Goal: Communication & Community: Answer question/provide support

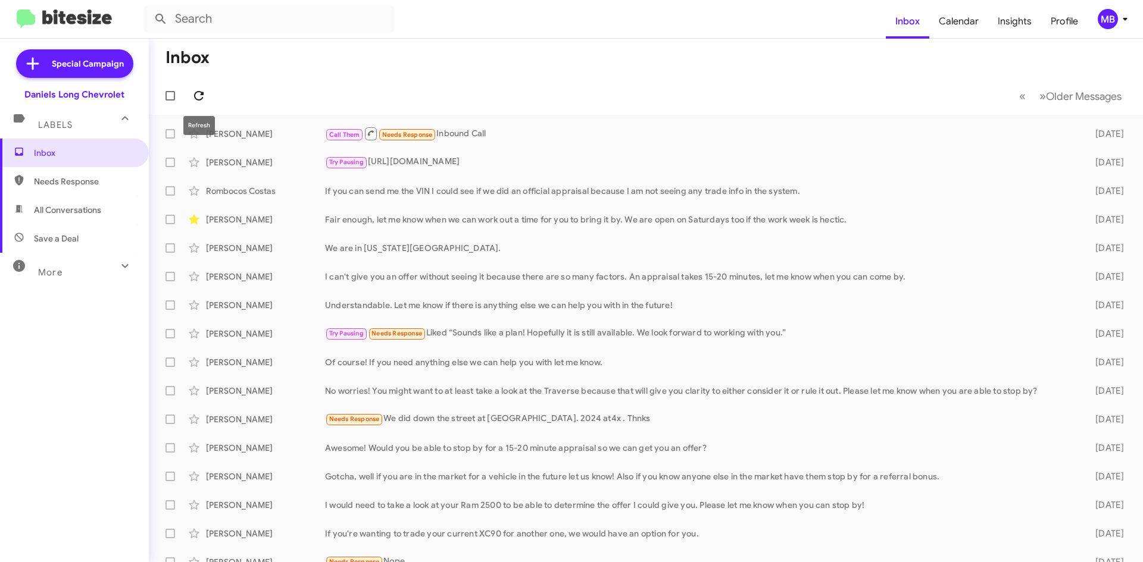
click at [195, 102] on icon at bounding box center [199, 96] width 14 height 14
click at [202, 90] on icon at bounding box center [199, 96] width 14 height 14
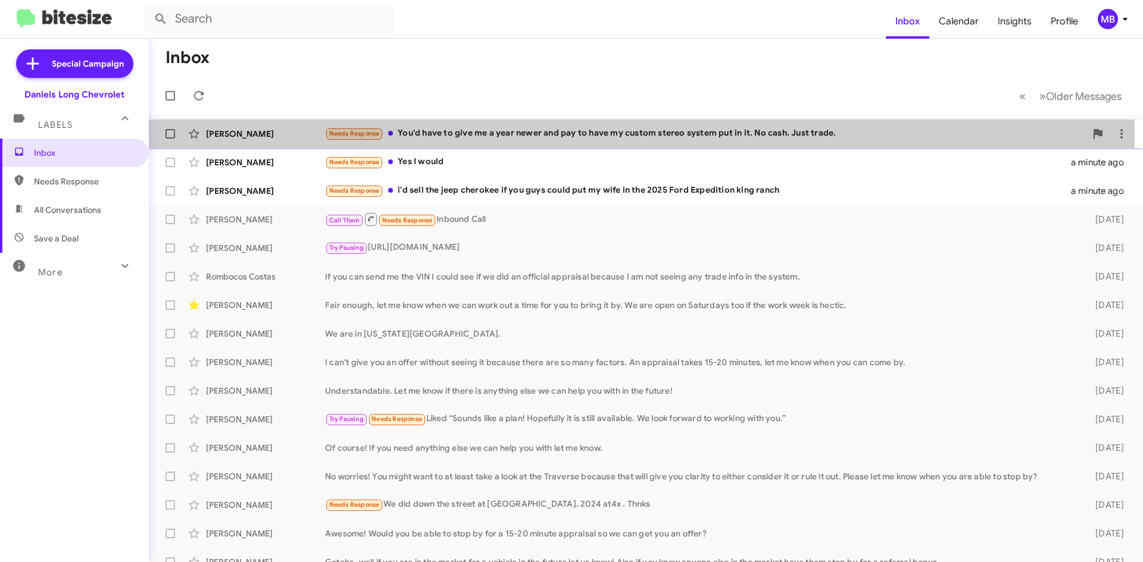
click at [551, 140] on div "Needs Response You'd have to give me a year newer and pay to have my custom ste…" at bounding box center [705, 134] width 761 height 14
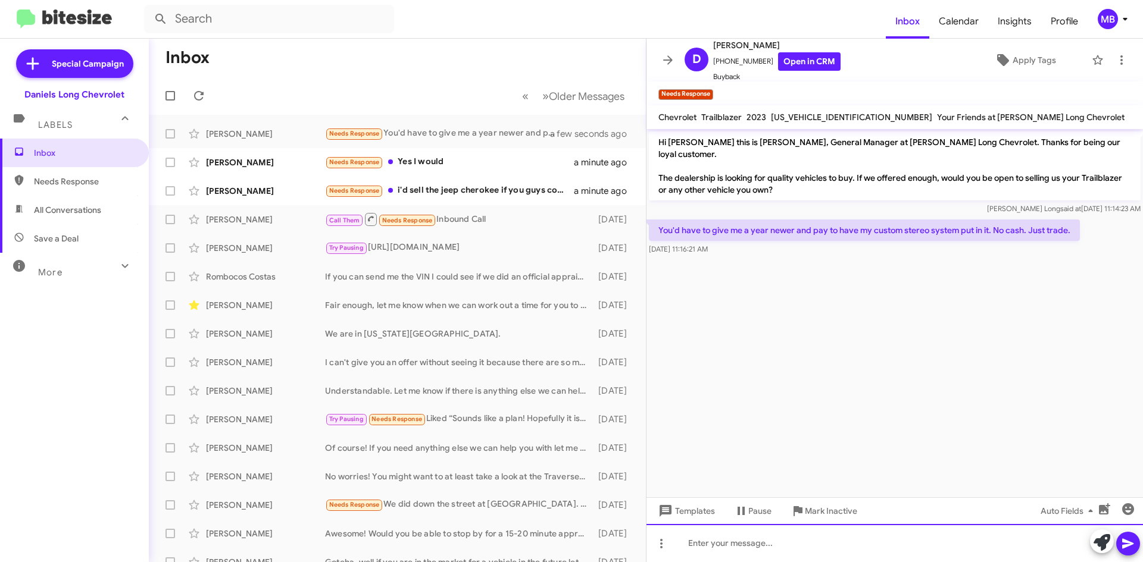
click at [770, 541] on div at bounding box center [894, 543] width 496 height 38
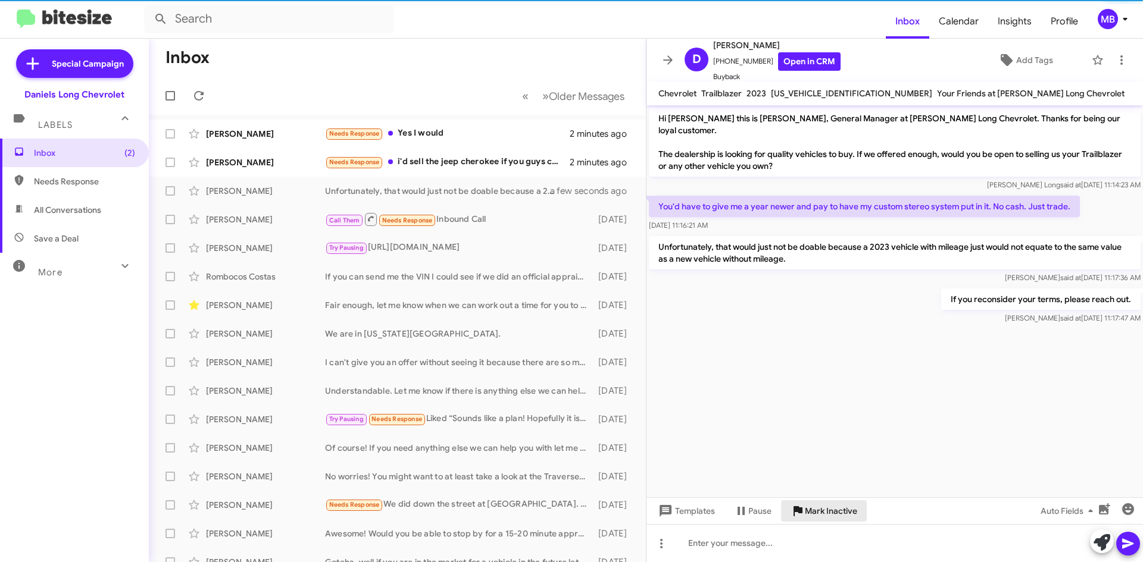
click at [834, 514] on span "Mark Inactive" at bounding box center [831, 511] width 52 height 21
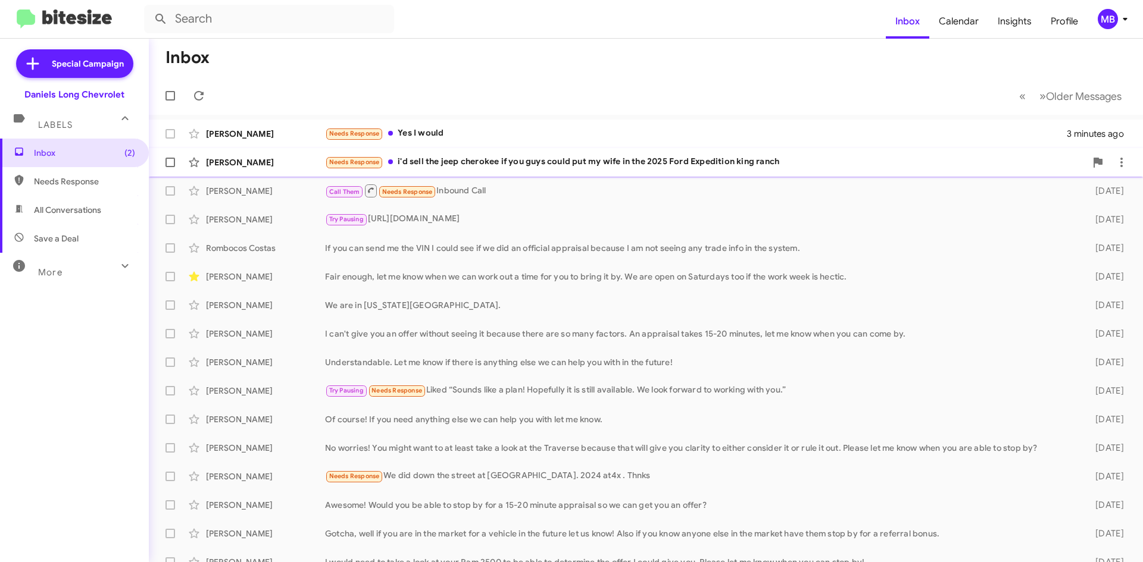
click at [517, 162] on div "Needs Response i'd sell the jeep cherokee if you guys could put my wife in the …" at bounding box center [705, 162] width 761 height 14
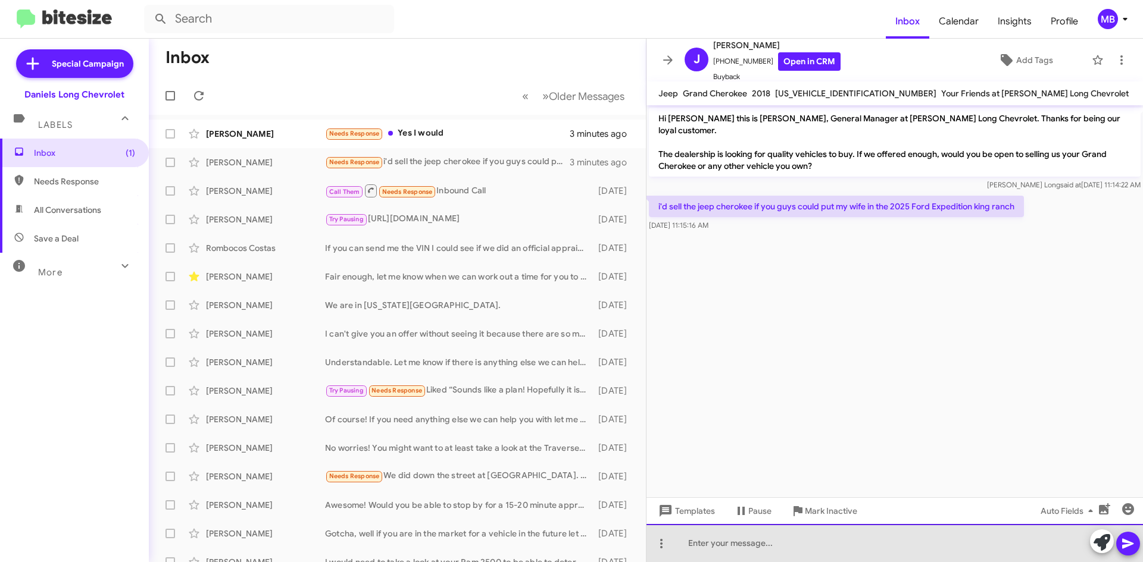
click at [843, 549] on div at bounding box center [894, 543] width 496 height 38
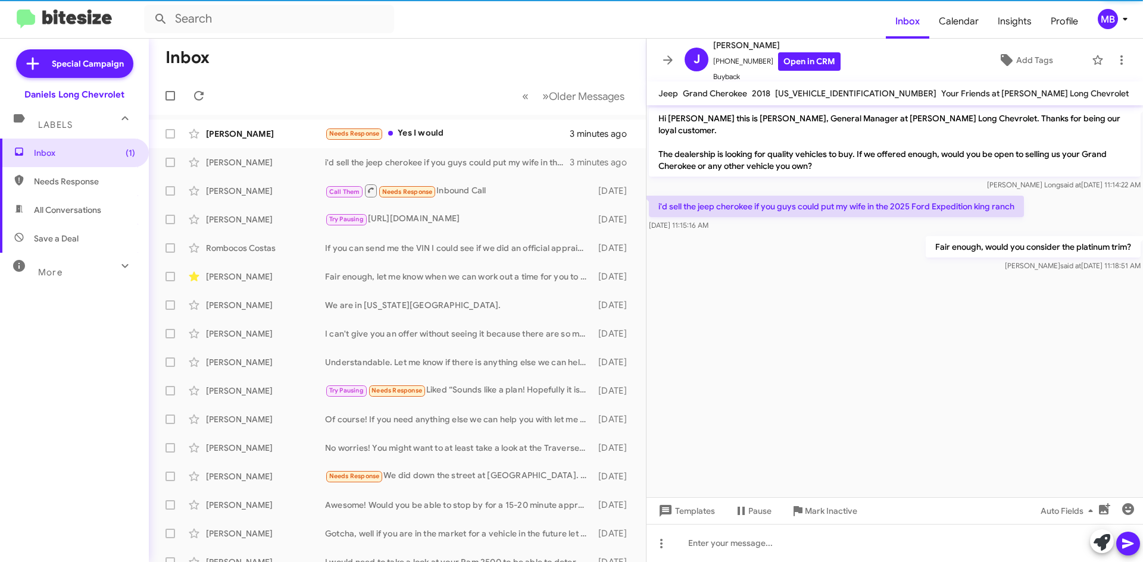
click at [72, 186] on span "Needs Response" at bounding box center [84, 182] width 101 height 12
type input "in:needs-response"
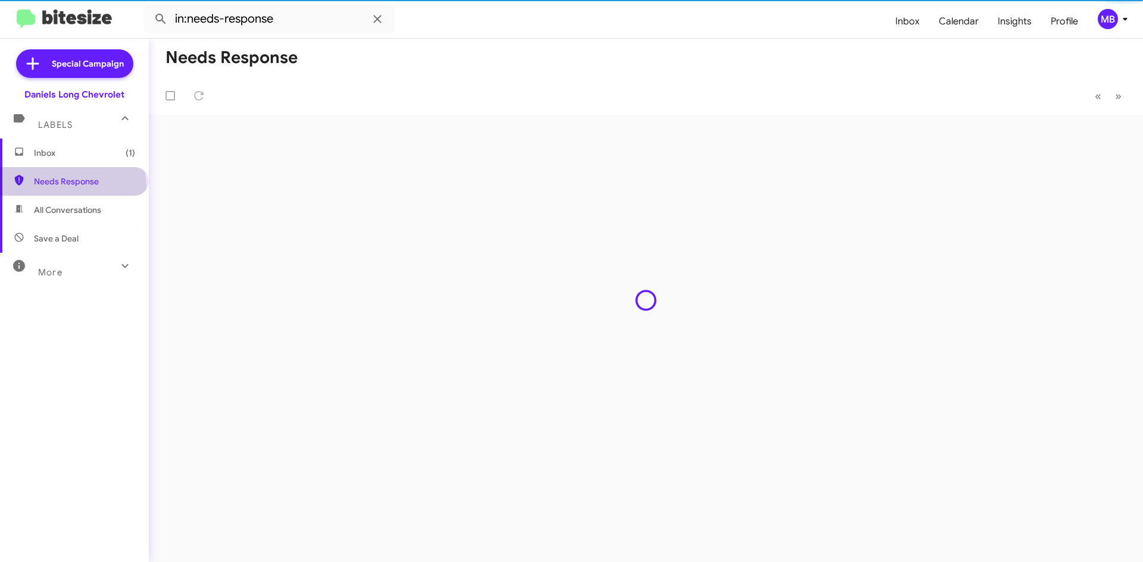
click at [104, 164] on span "Inbox (1)" at bounding box center [74, 153] width 149 height 29
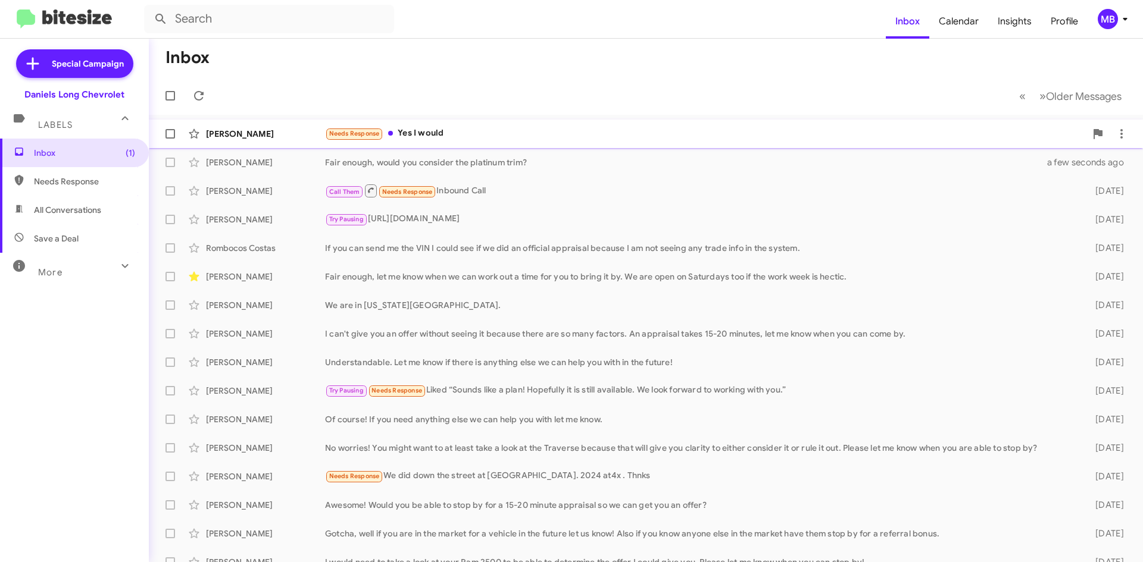
click at [566, 128] on div "Needs Response Yes I would" at bounding box center [705, 134] width 761 height 14
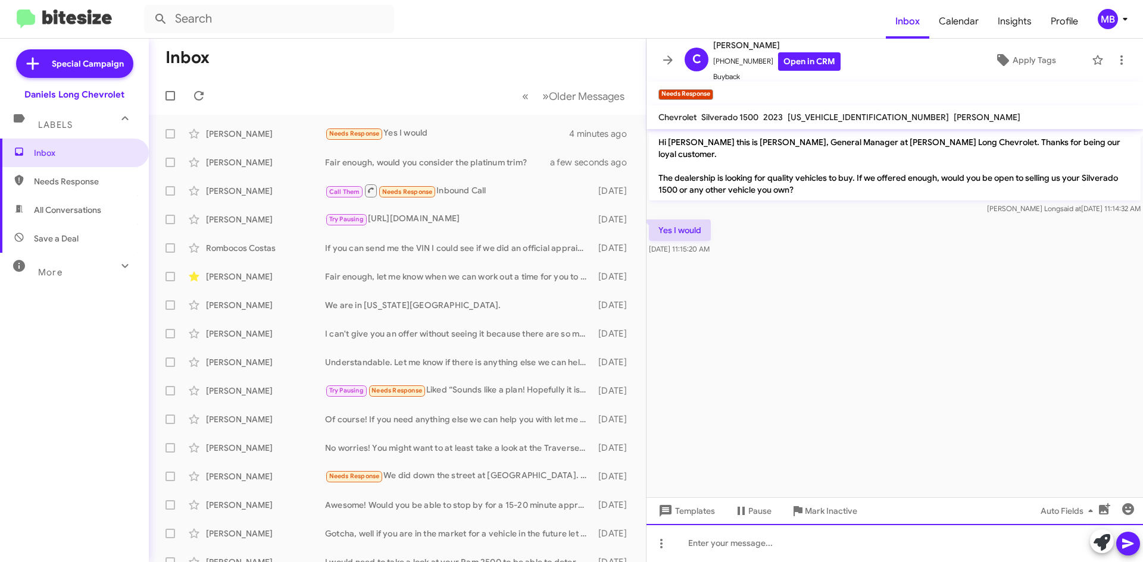
click at [845, 552] on div at bounding box center [894, 543] width 496 height 38
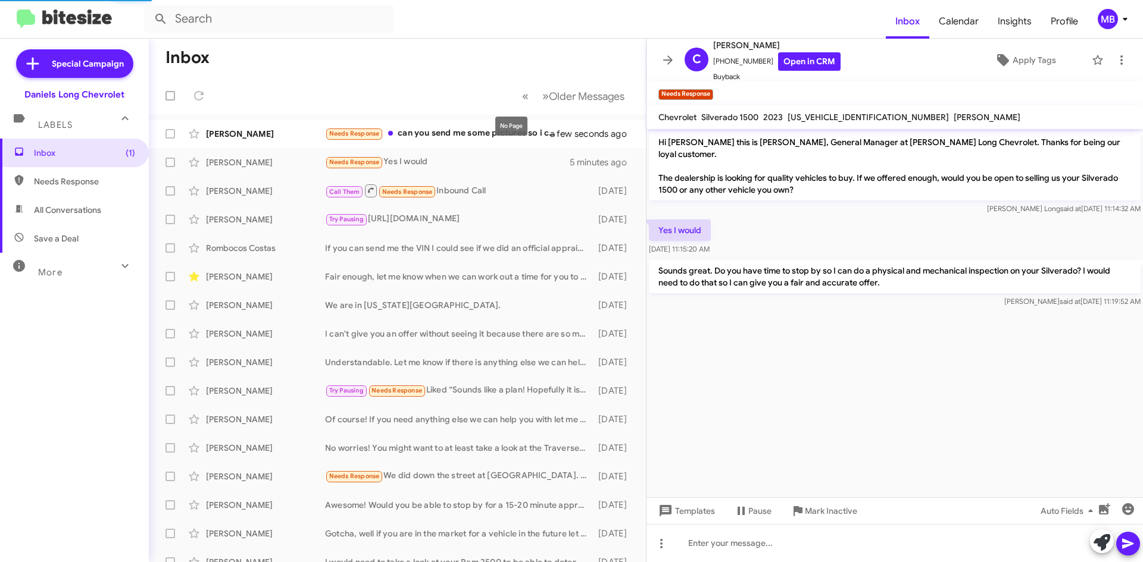
click at [525, 118] on div "No Page" at bounding box center [511, 126] width 32 height 19
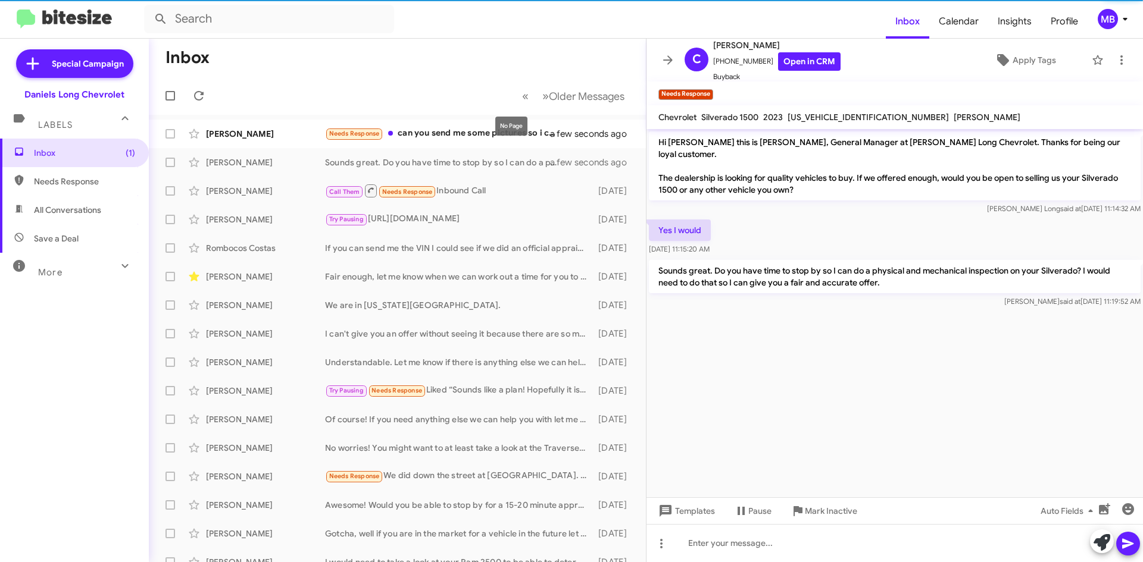
click at [507, 135] on div "No Page" at bounding box center [511, 126] width 32 height 19
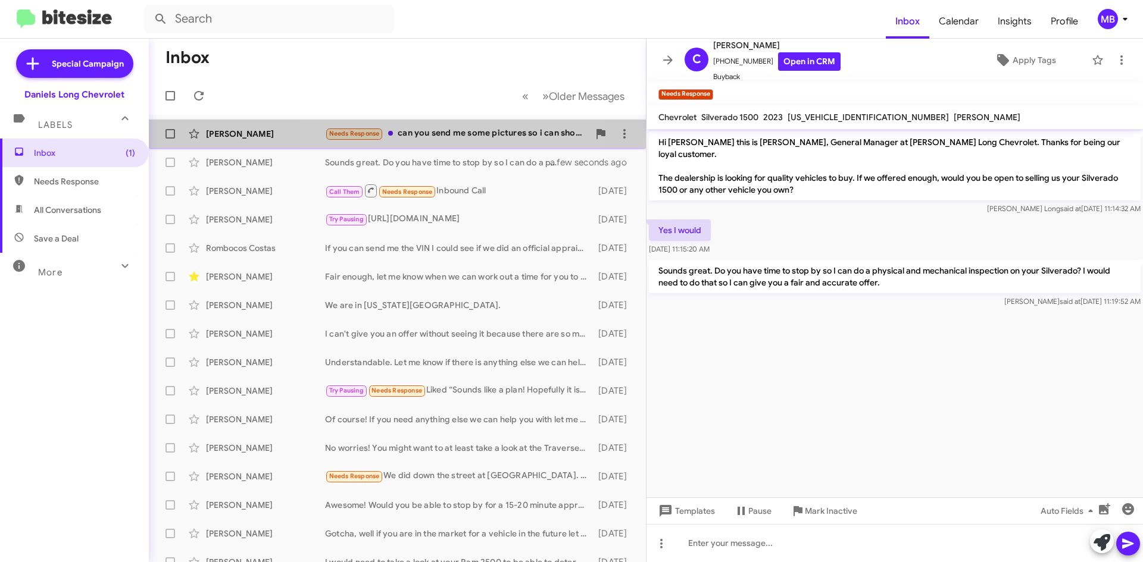
click at [449, 131] on div "Needs Response can you send me some pictures so i can show her?" at bounding box center [457, 134] width 264 height 14
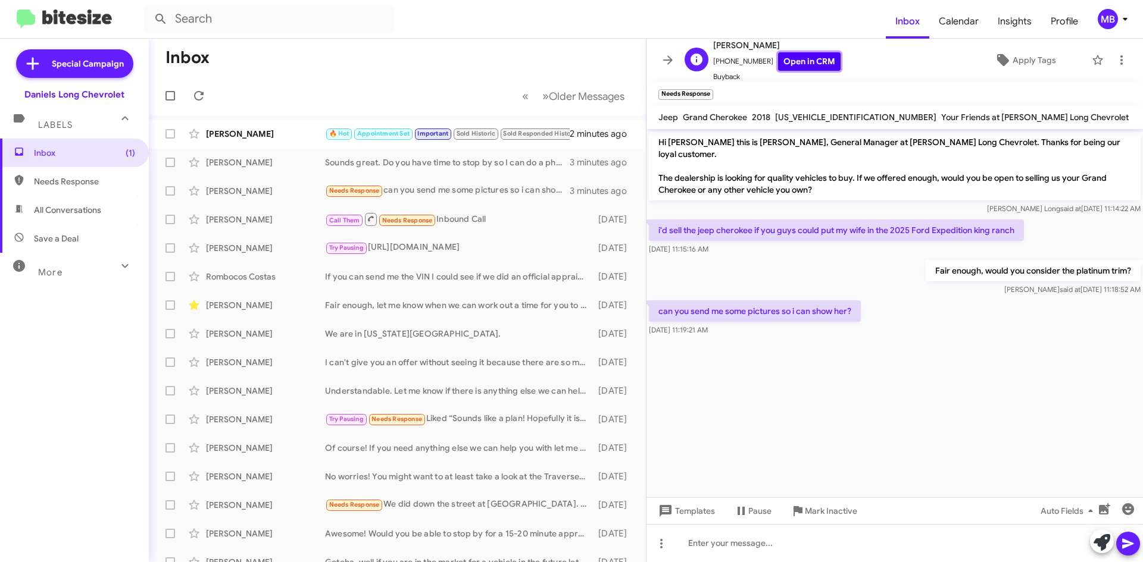
click at [784, 58] on link "Open in CRM" at bounding box center [809, 61] width 62 height 18
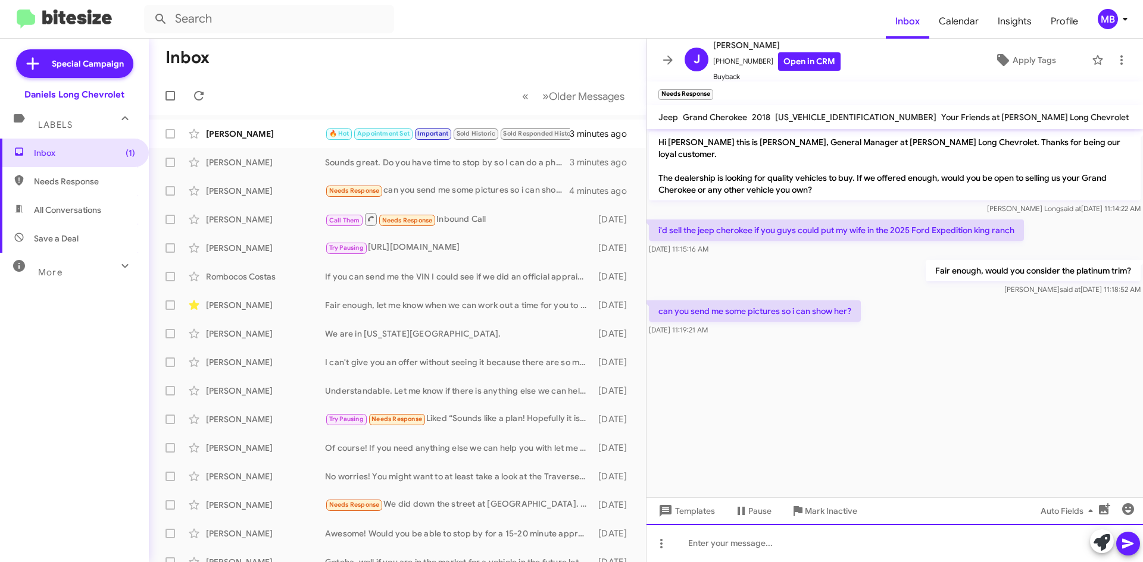
click at [739, 535] on div at bounding box center [894, 543] width 496 height 38
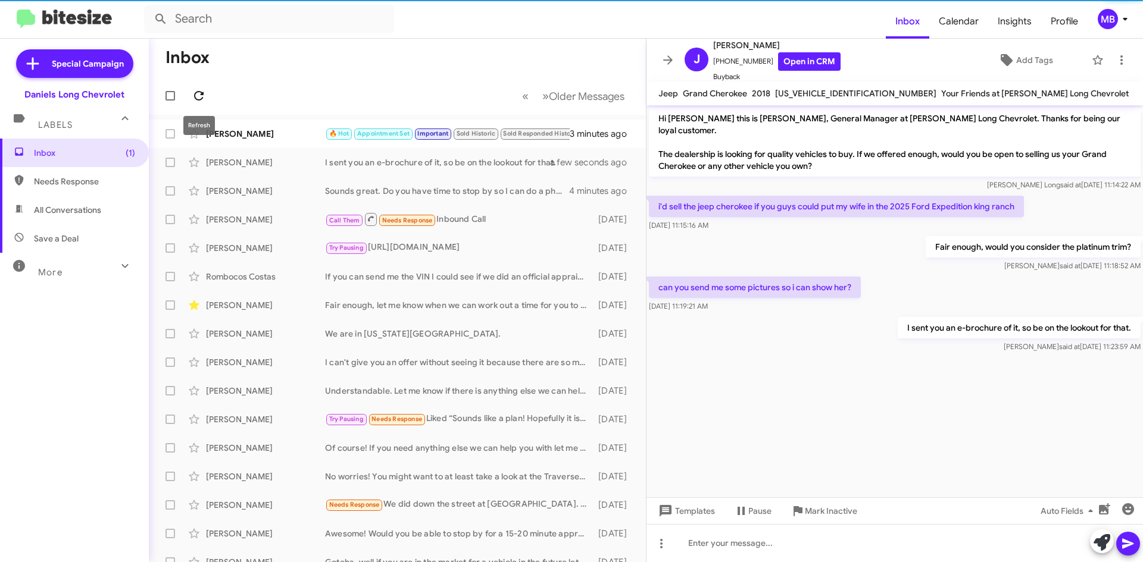
click at [191, 102] on span at bounding box center [199, 96] width 24 height 14
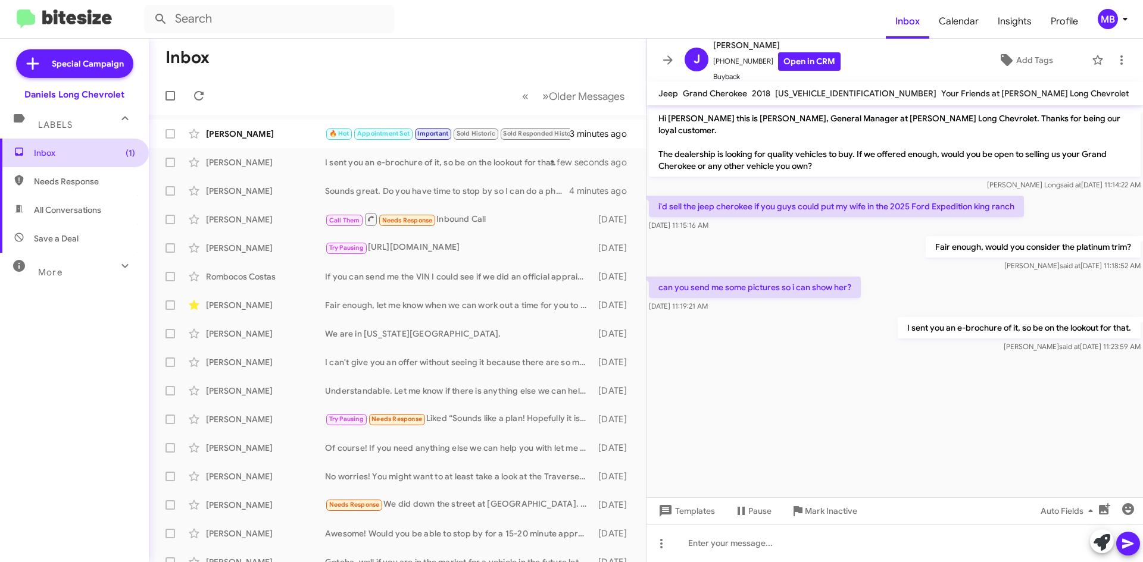
click at [101, 150] on span "Inbox (1)" at bounding box center [84, 153] width 101 height 12
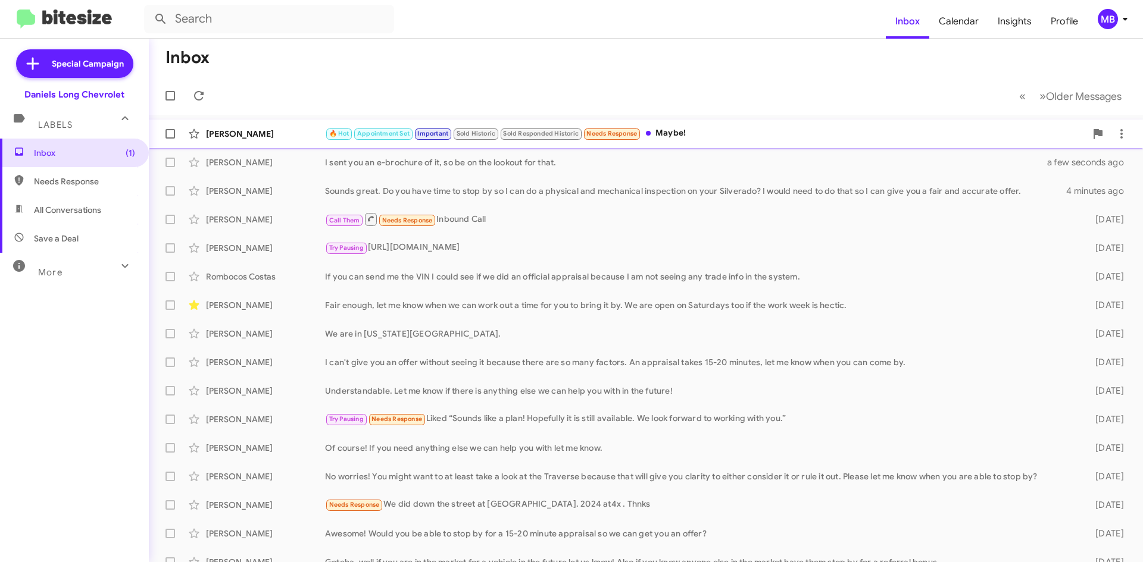
click at [721, 144] on div "Teodoro Lopez Torres 🔥 Hot Appointment Set Important Sold Historic Sold Respond…" at bounding box center [645, 134] width 975 height 24
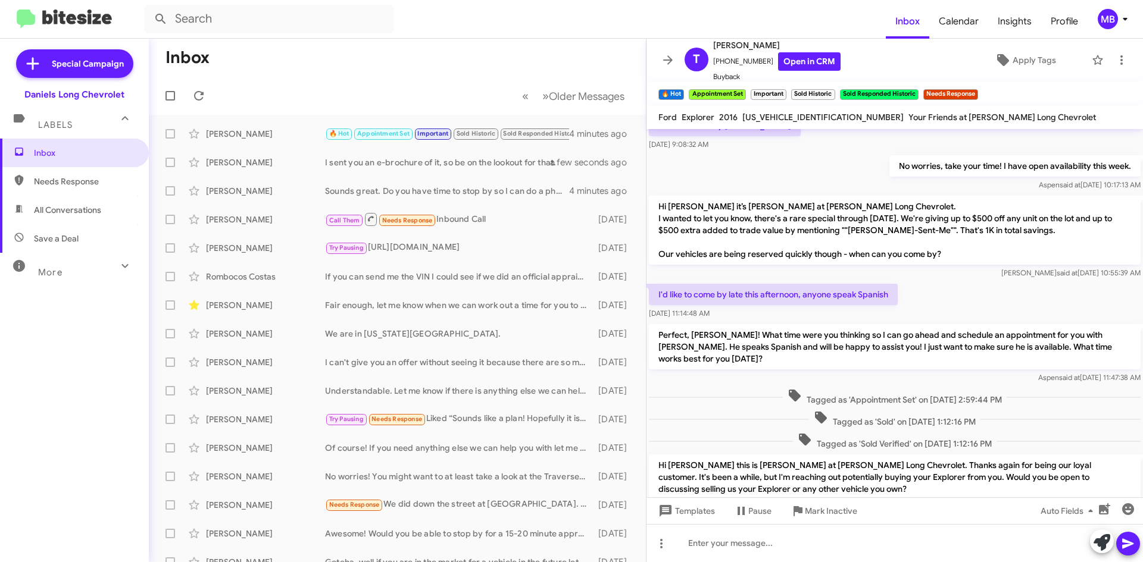
scroll to position [600, 0]
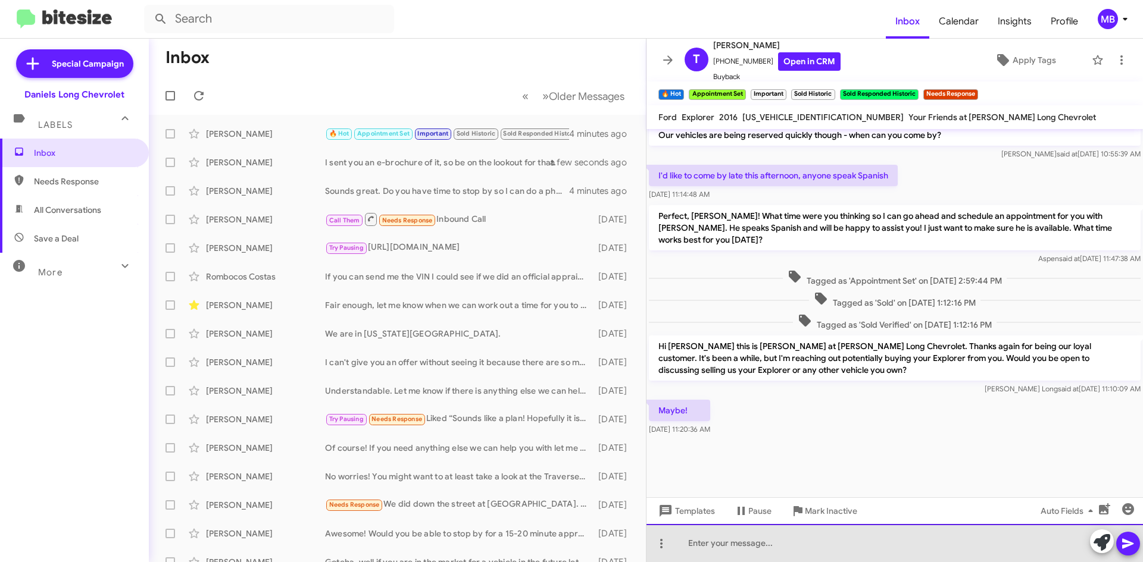
click at [890, 546] on div at bounding box center [894, 543] width 496 height 38
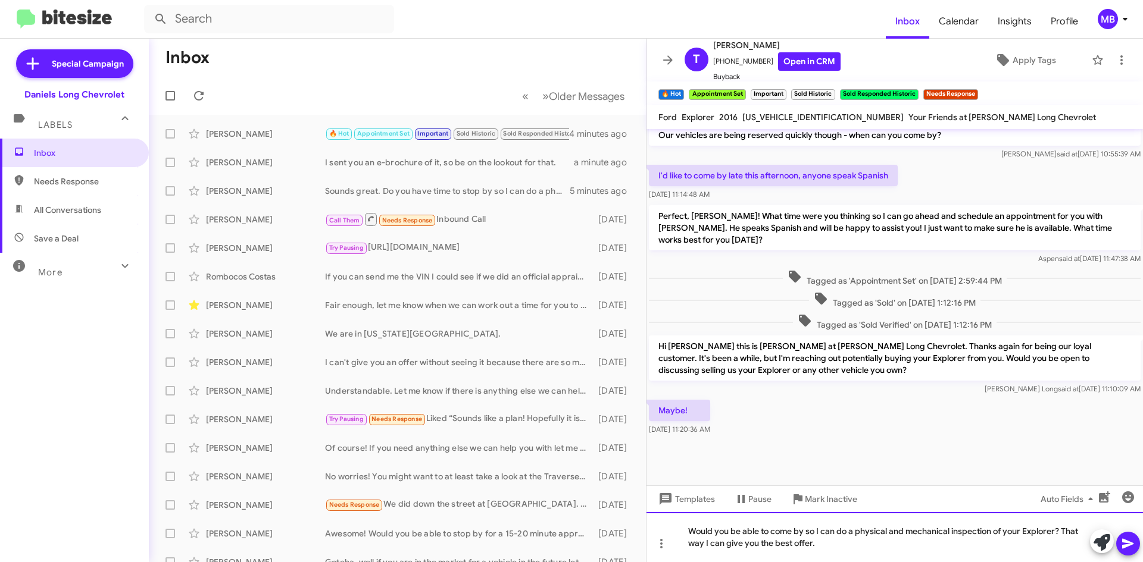
click at [804, 530] on div "Would you be able to come by so I can do a physical and mechanical inspection o…" at bounding box center [894, 537] width 496 height 50
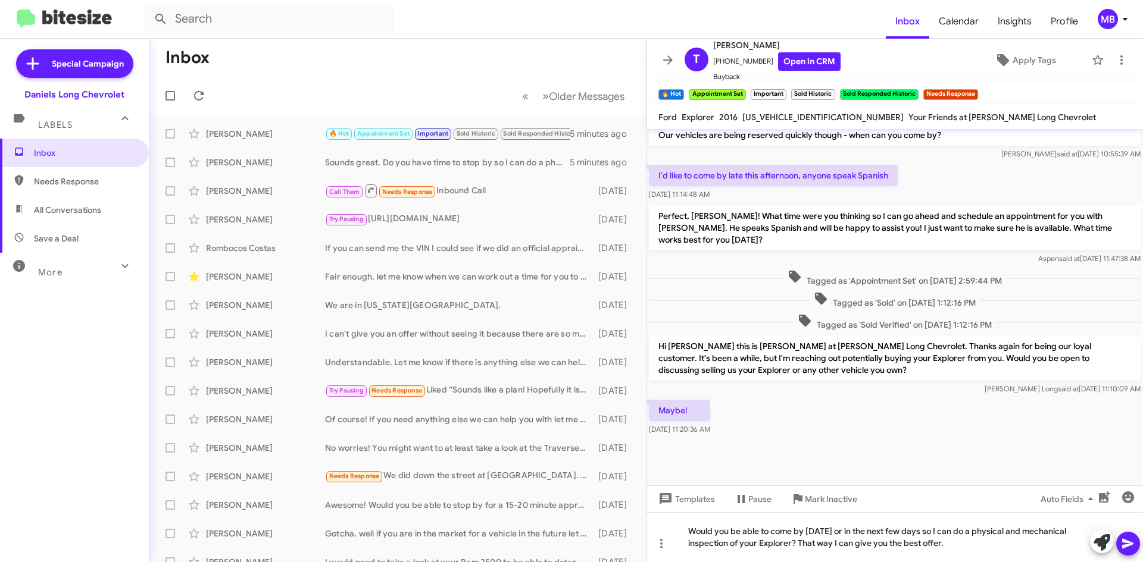
click at [1137, 546] on button at bounding box center [1128, 544] width 24 height 24
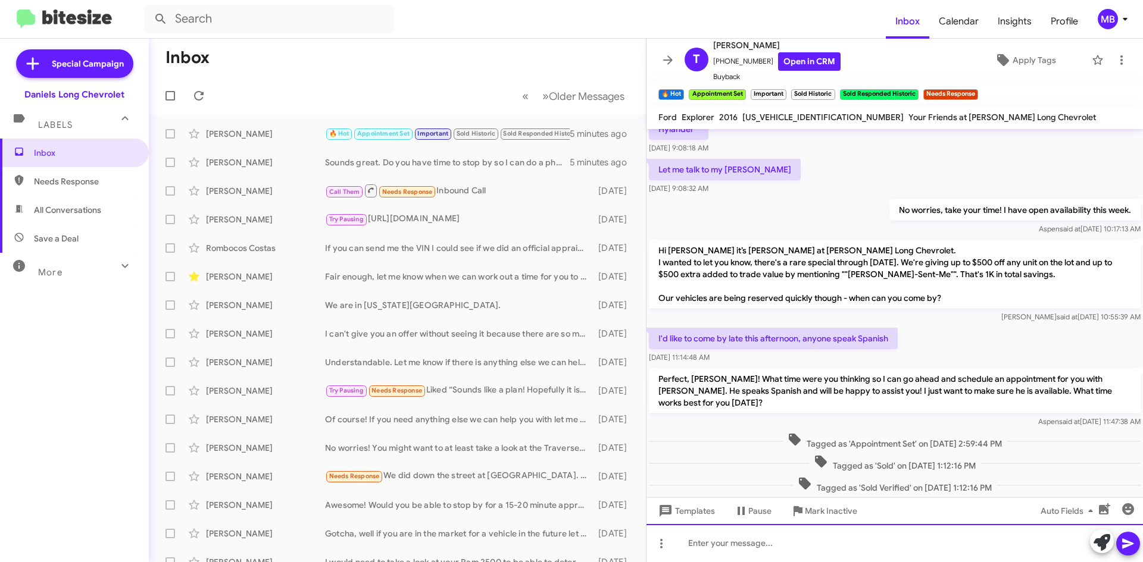
scroll to position [711, 0]
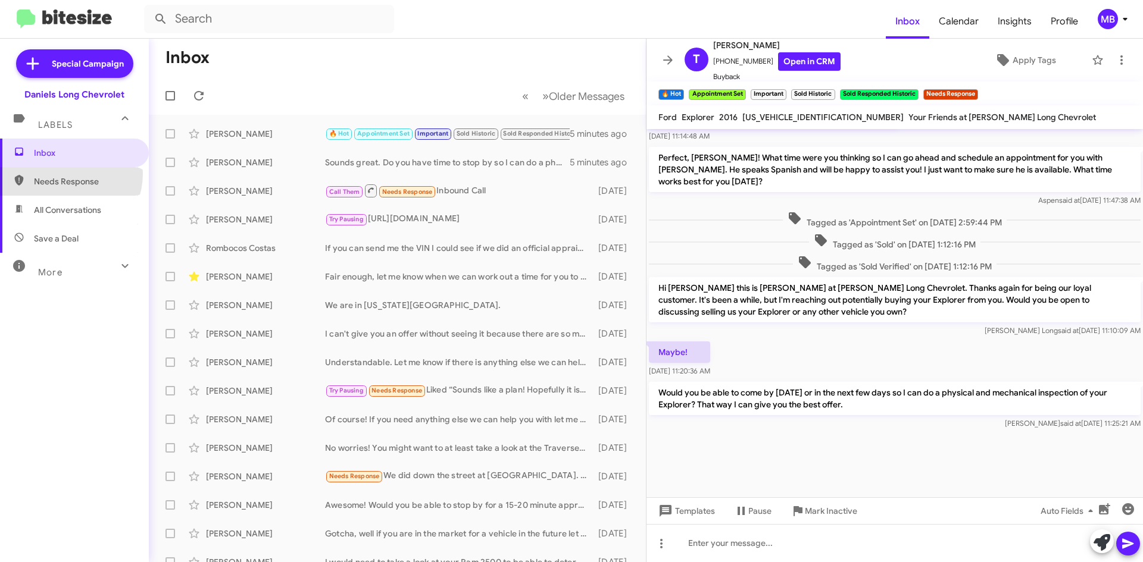
click at [62, 174] on span "Needs Response" at bounding box center [74, 181] width 149 height 29
type input "in:needs-response"
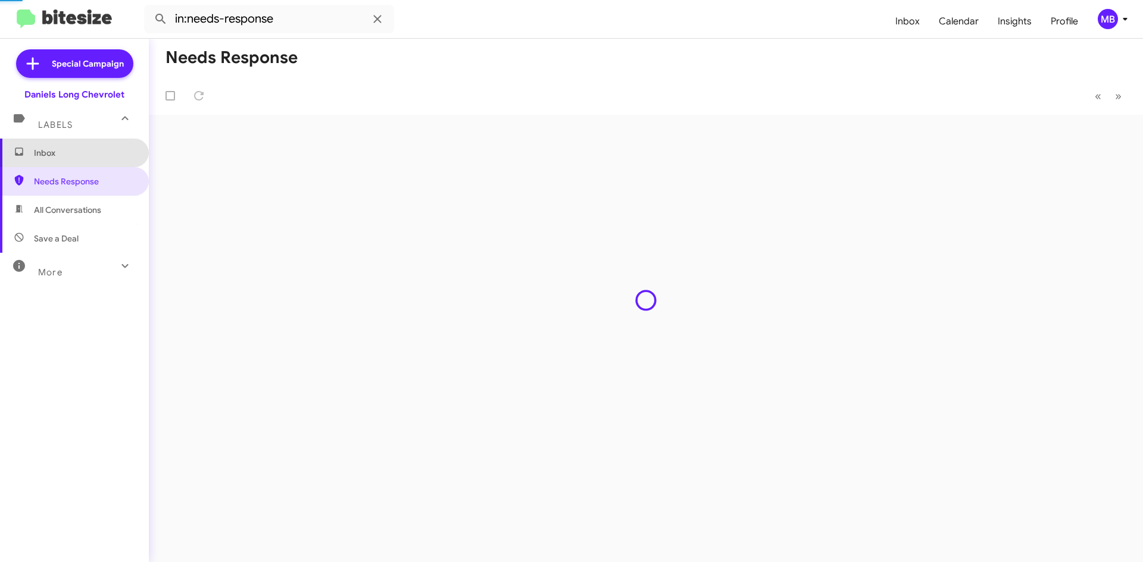
click at [85, 158] on span "Inbox" at bounding box center [84, 153] width 101 height 12
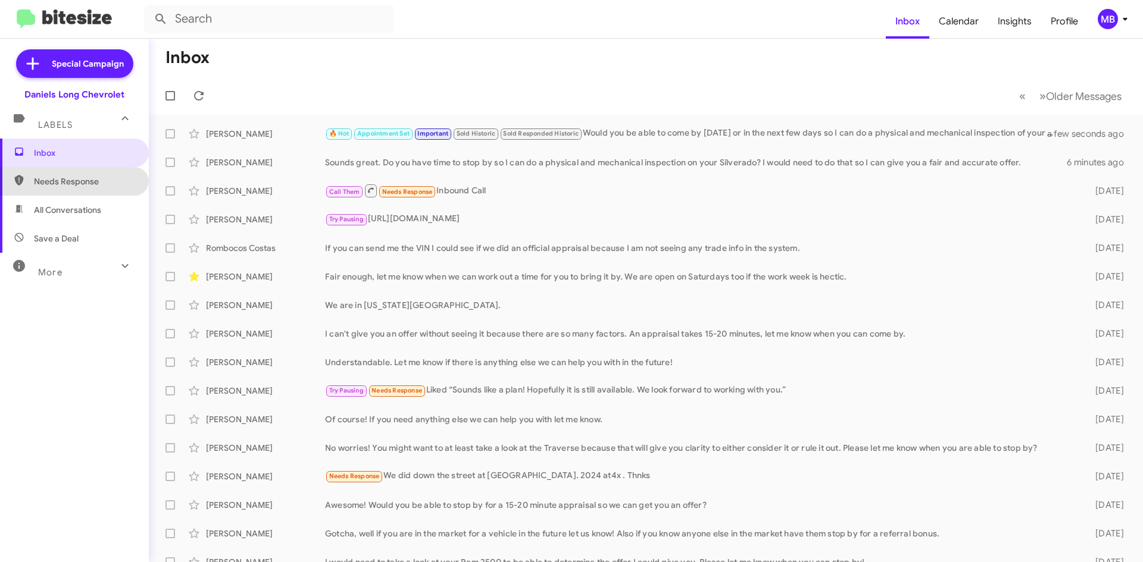
click at [93, 193] on span "Needs Response" at bounding box center [74, 181] width 149 height 29
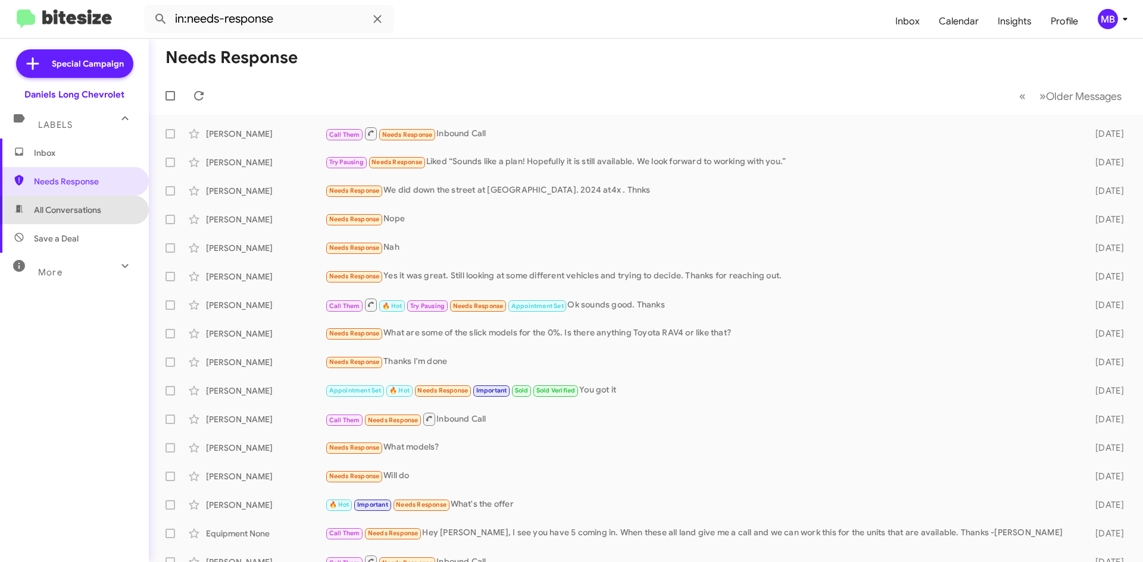
click at [90, 205] on span "All Conversations" at bounding box center [67, 210] width 67 height 12
type input "in:all-conversations"
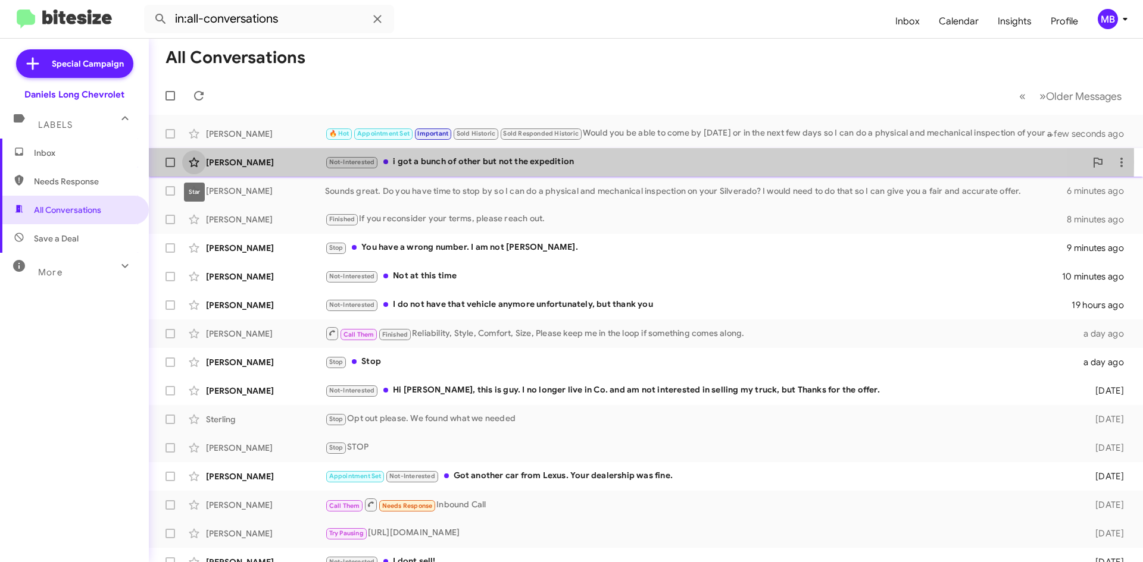
click at [193, 162] on icon at bounding box center [194, 162] width 14 height 14
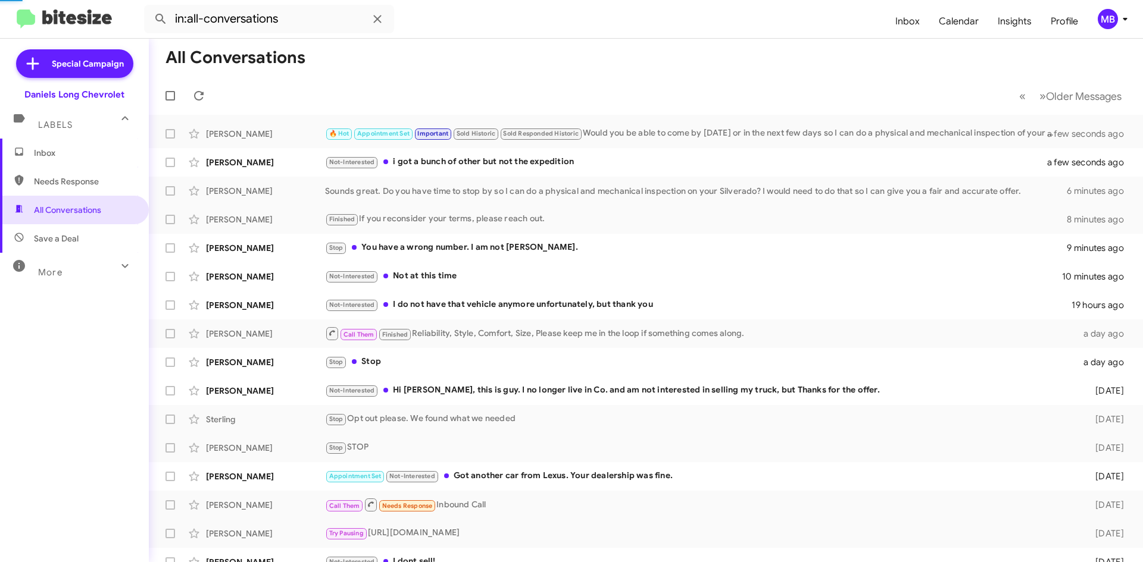
click at [84, 155] on span "Inbox" at bounding box center [84, 153] width 101 height 12
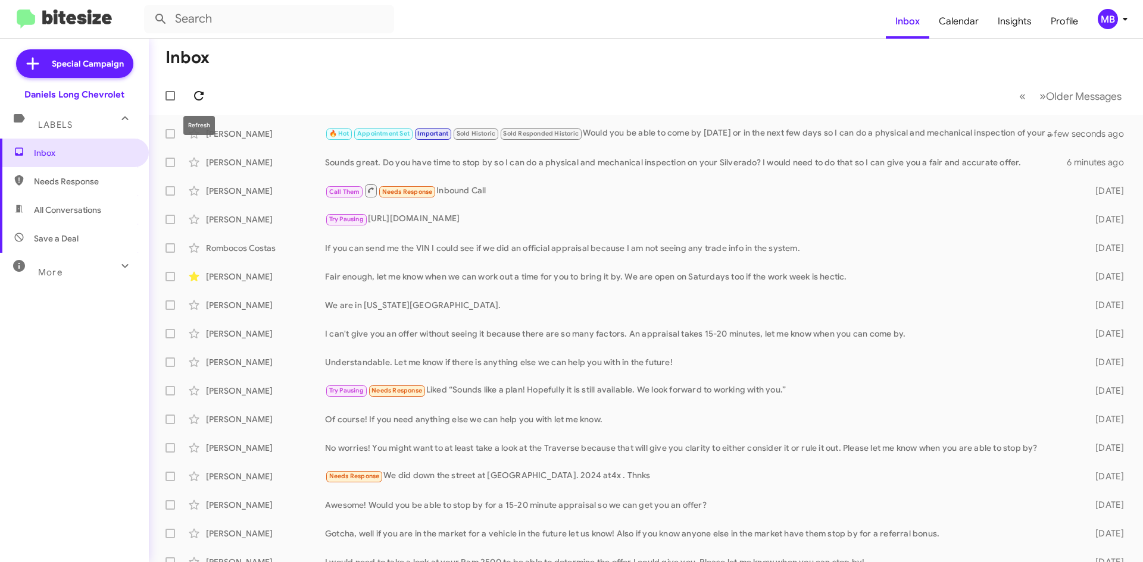
click at [205, 94] on icon at bounding box center [199, 96] width 14 height 14
click at [112, 175] on span "Needs Response" at bounding box center [74, 181] width 149 height 29
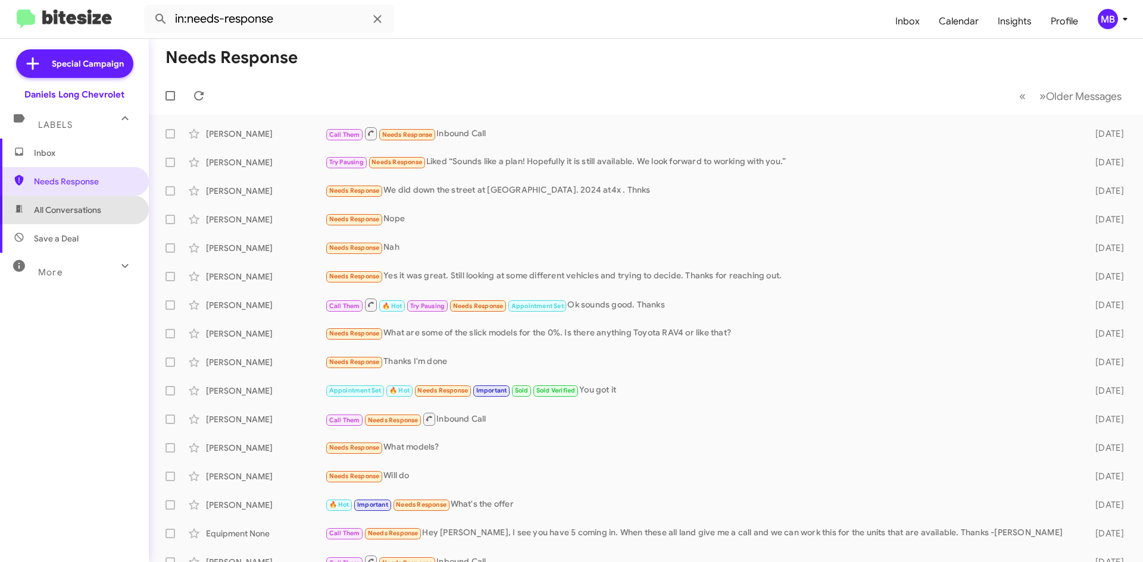
click at [84, 201] on span "All Conversations" at bounding box center [74, 210] width 149 height 29
type input "in:all-conversations"
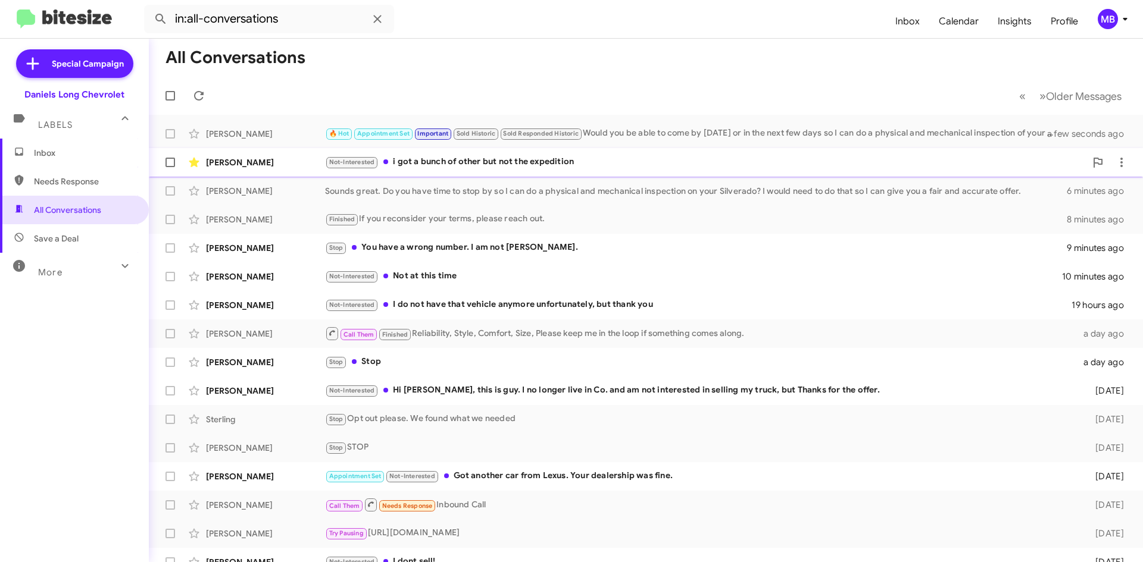
click at [587, 169] on div "Not-Interested i got a bunch of other but not the expedition" at bounding box center [705, 162] width 761 height 14
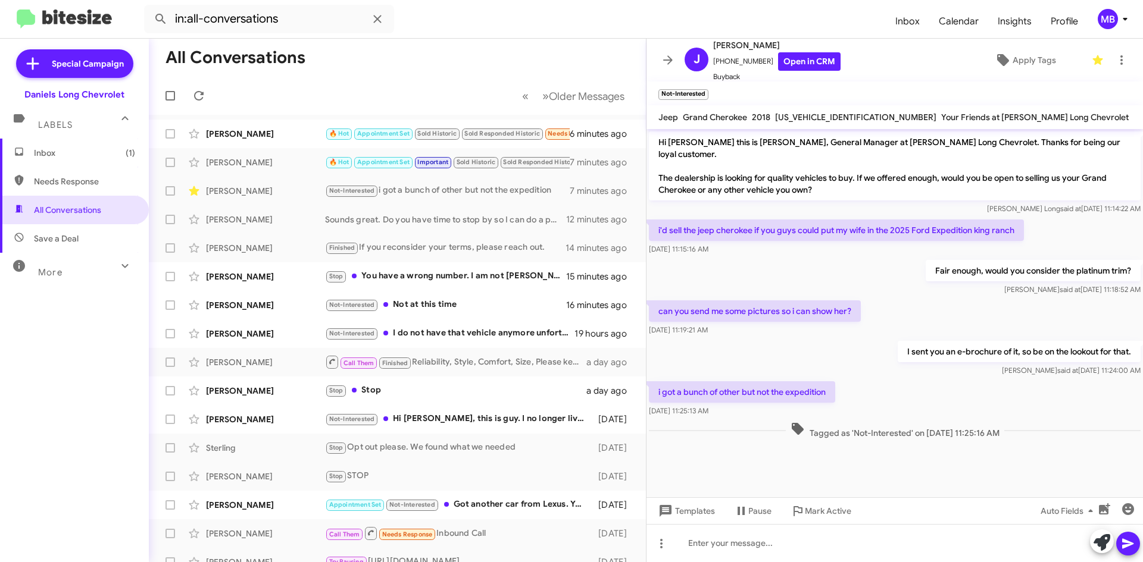
click at [79, 146] on span "Inbox (1)" at bounding box center [74, 153] width 149 height 29
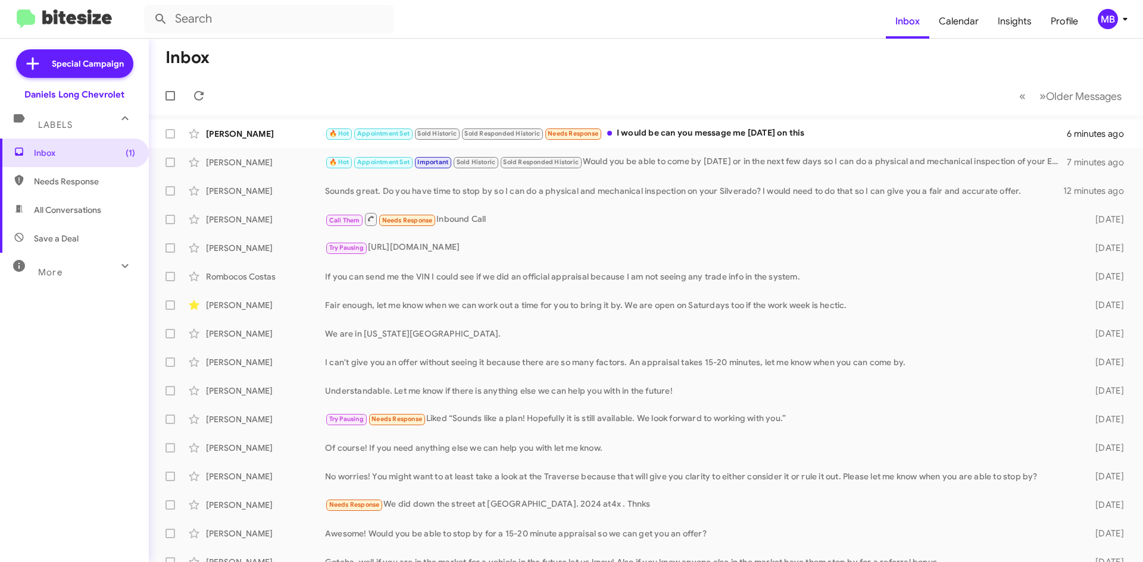
click at [61, 214] on span "All Conversations" at bounding box center [67, 210] width 67 height 12
type input "in:all-conversations"
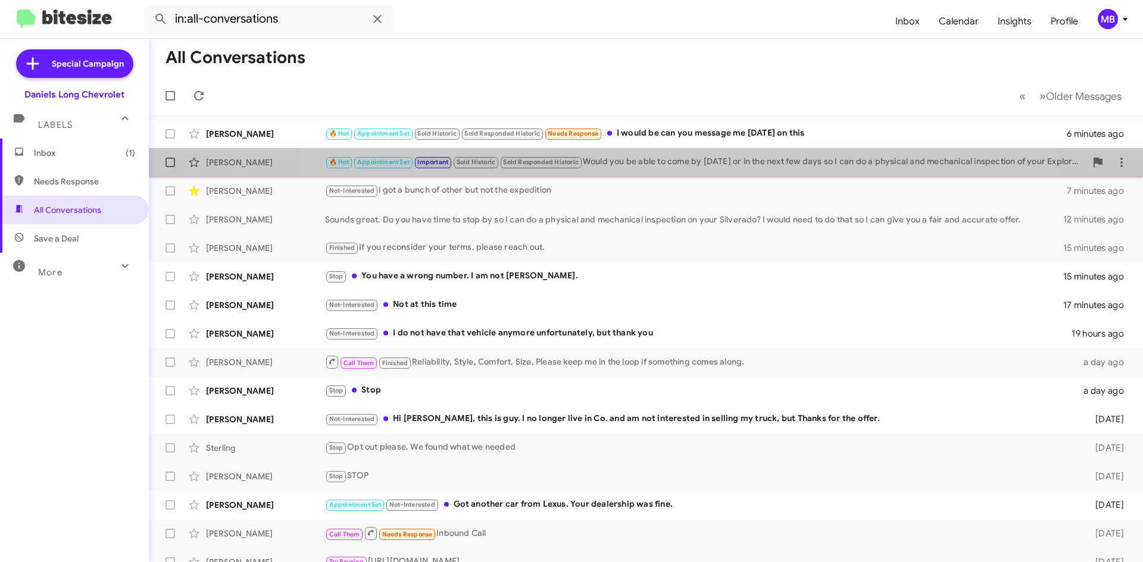
click at [665, 165] on div "🔥 Hot Appointment Set Important Sold Historic Sold Responded Historic Would you…" at bounding box center [705, 162] width 761 height 14
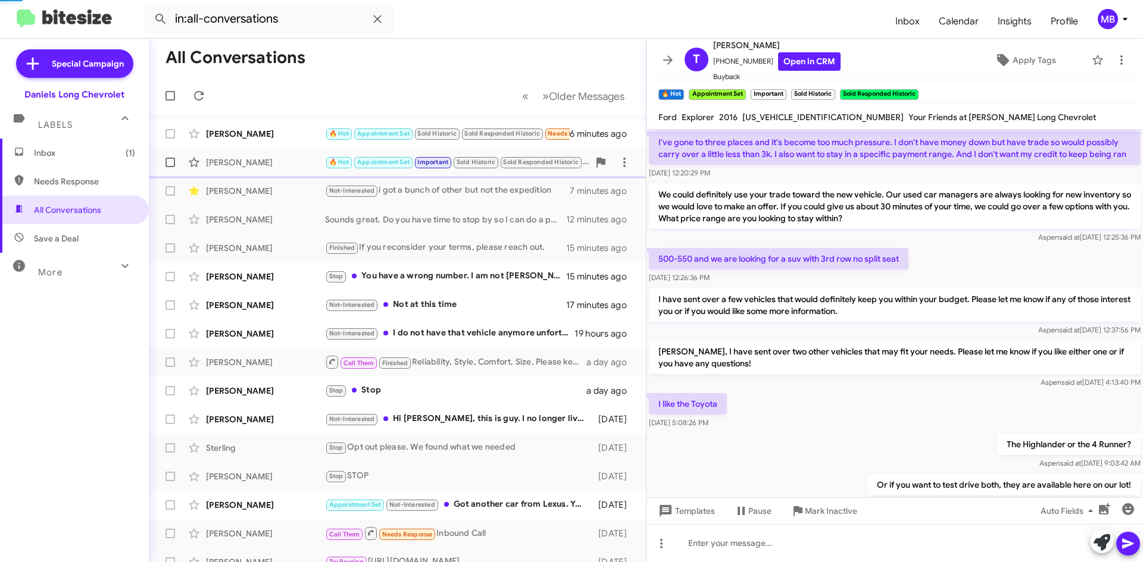
scroll to position [588, 0]
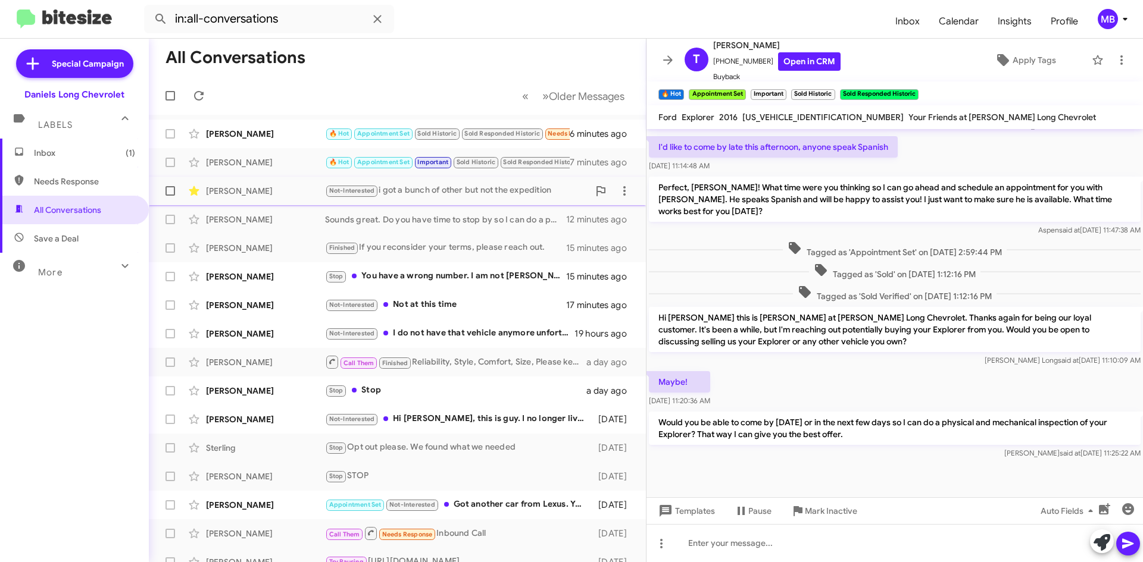
click at [282, 191] on div "Javier Altamirano" at bounding box center [265, 191] width 119 height 12
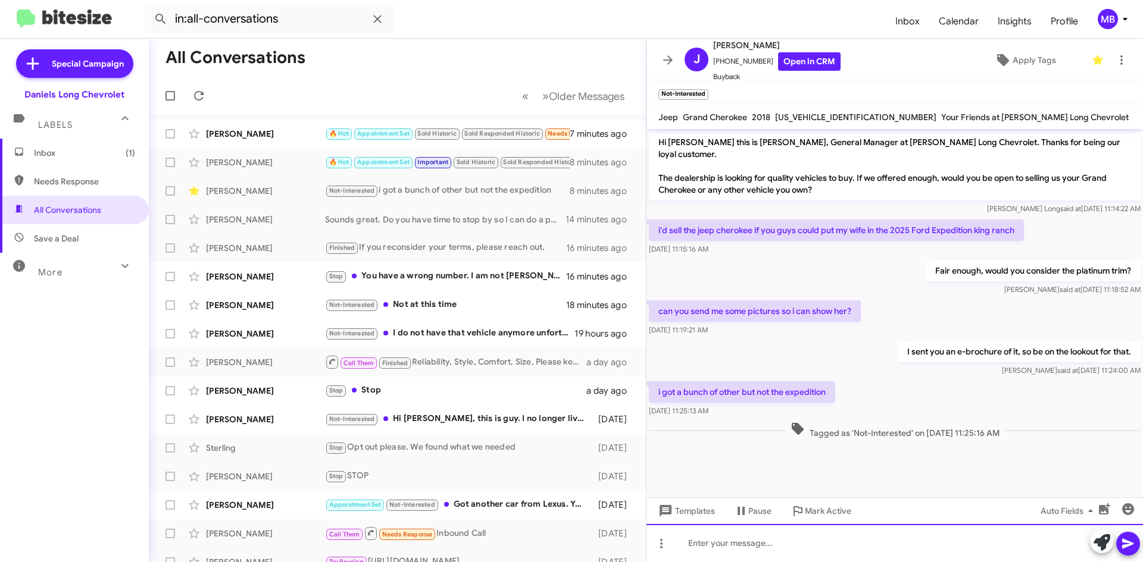
click at [679, 556] on div at bounding box center [894, 543] width 496 height 38
paste div
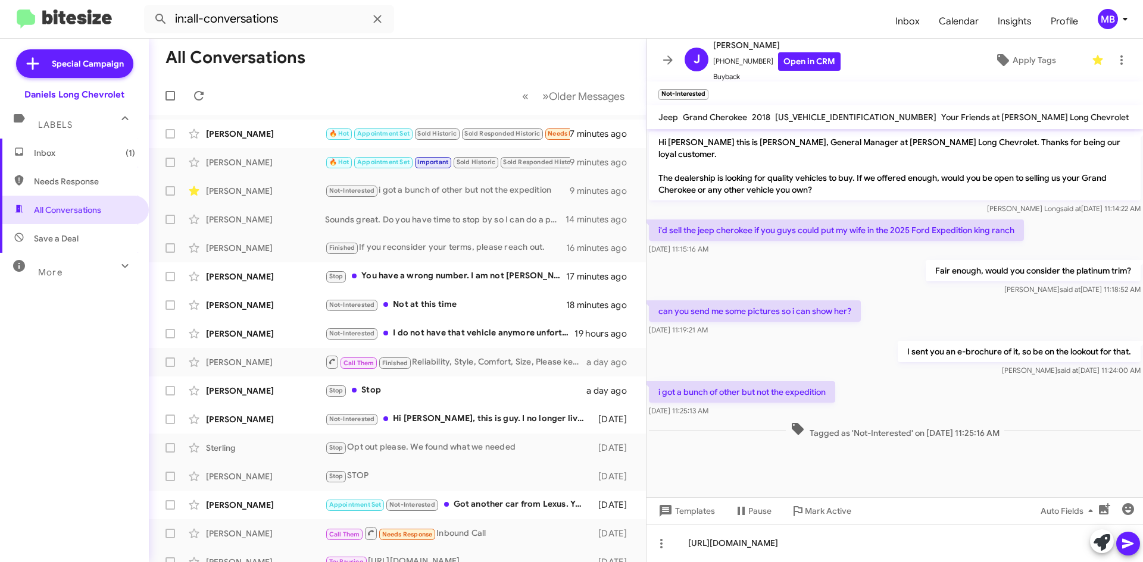
click at [1123, 537] on icon at bounding box center [1128, 544] width 14 height 14
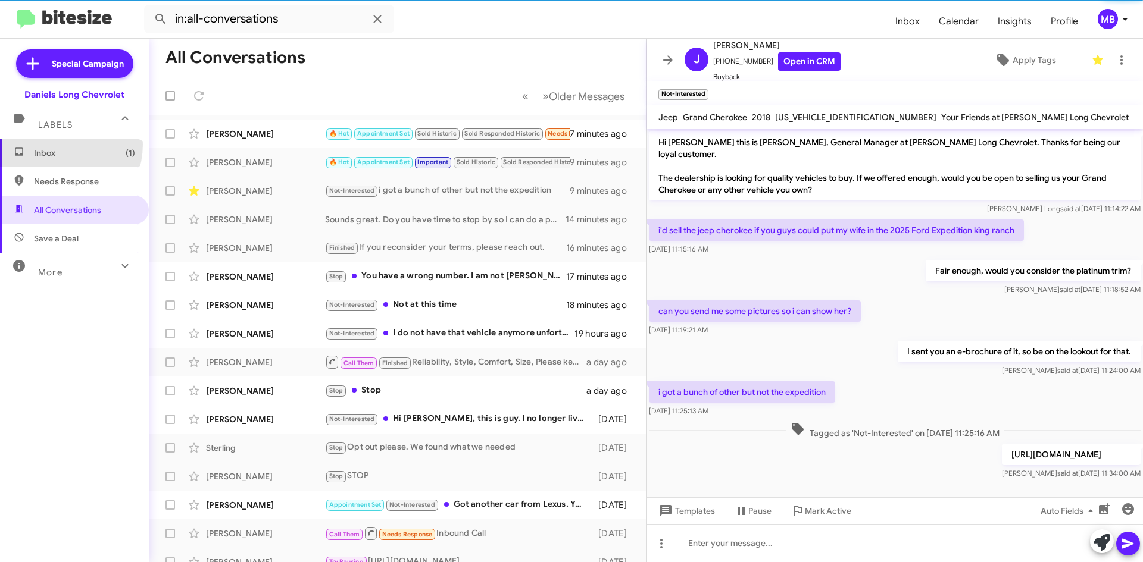
click at [56, 145] on span "Inbox (1)" at bounding box center [74, 153] width 149 height 29
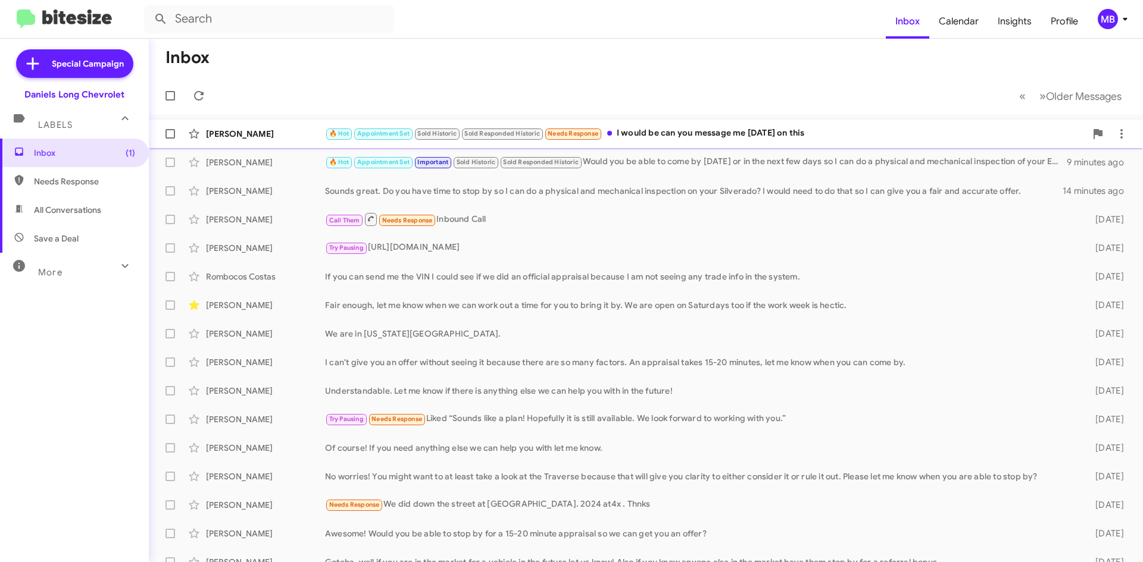
click at [788, 142] on div "Aryeh Perry 🔥 Hot Appointment Set Sold Historic Sold Responded Historic Needs R…" at bounding box center [645, 134] width 975 height 24
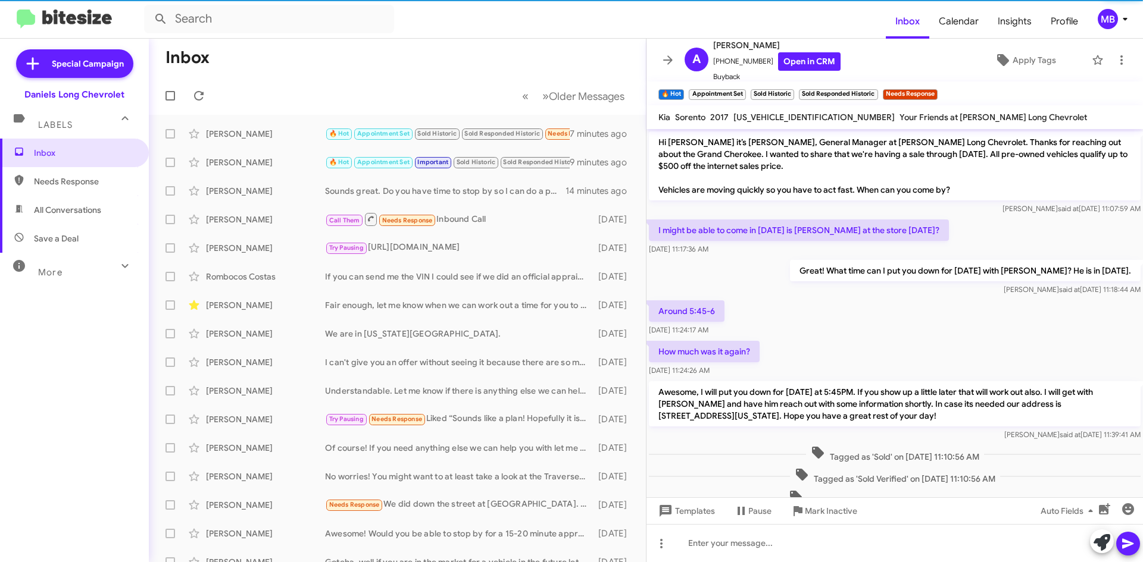
scroll to position [149, 0]
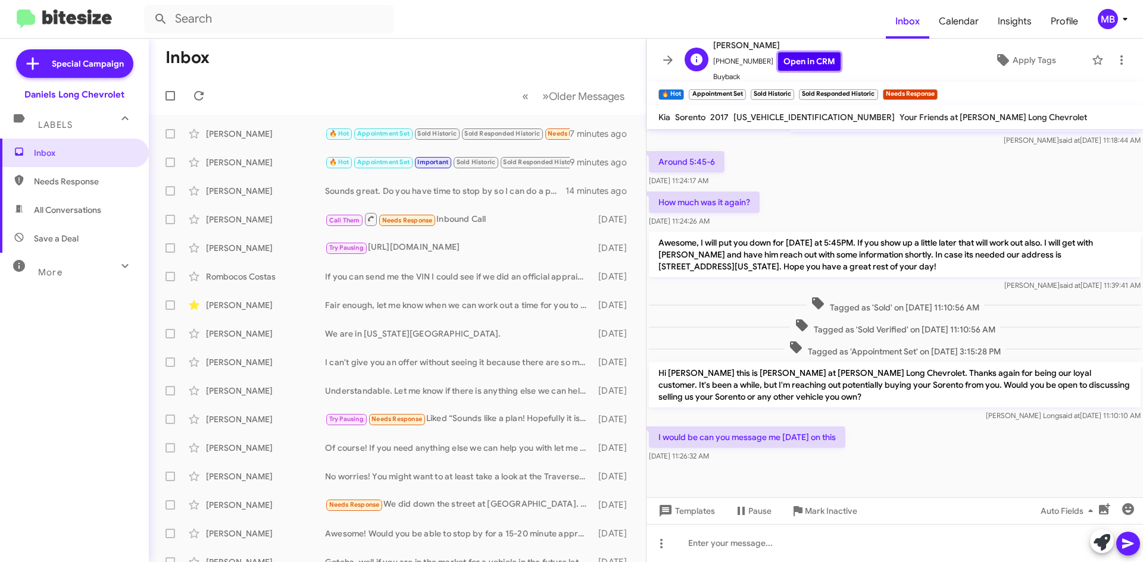
click at [792, 58] on link "Open in CRM" at bounding box center [809, 61] width 62 height 18
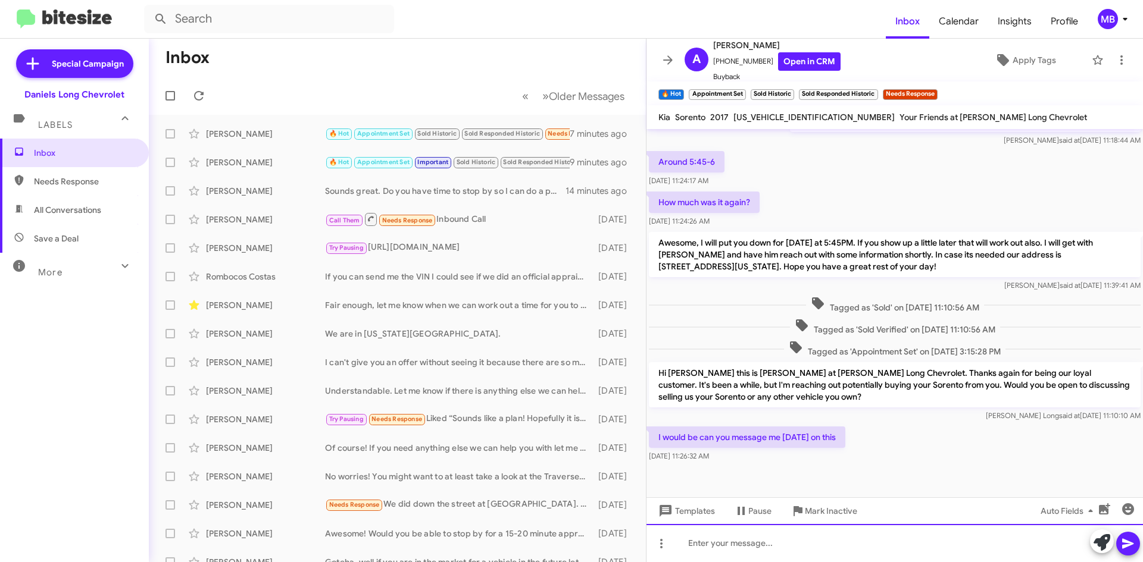
click at [775, 551] on div at bounding box center [894, 543] width 496 height 38
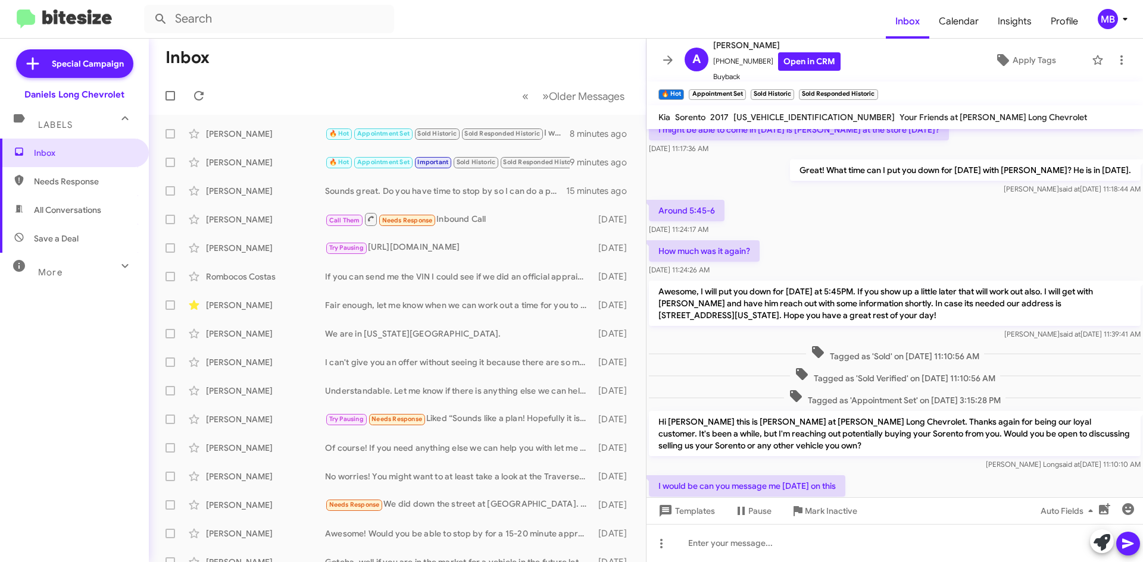
scroll to position [193, 0]
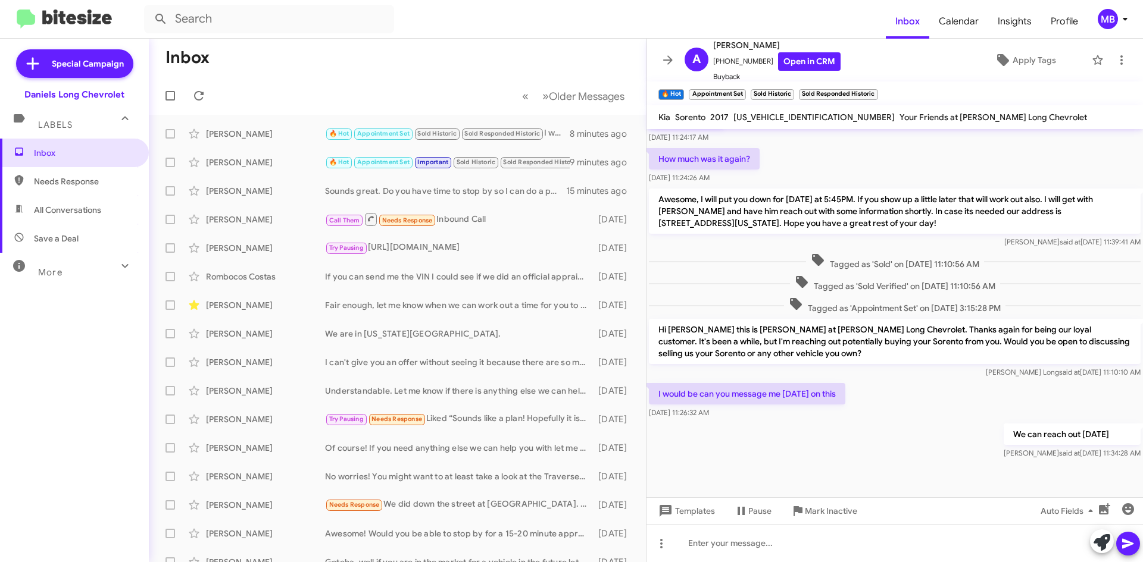
drag, startPoint x: 63, startPoint y: 190, endPoint x: 66, endPoint y: 179, distance: 12.3
click at [64, 189] on span "Needs Response" at bounding box center [74, 181] width 149 height 29
type input "in:needs-response"
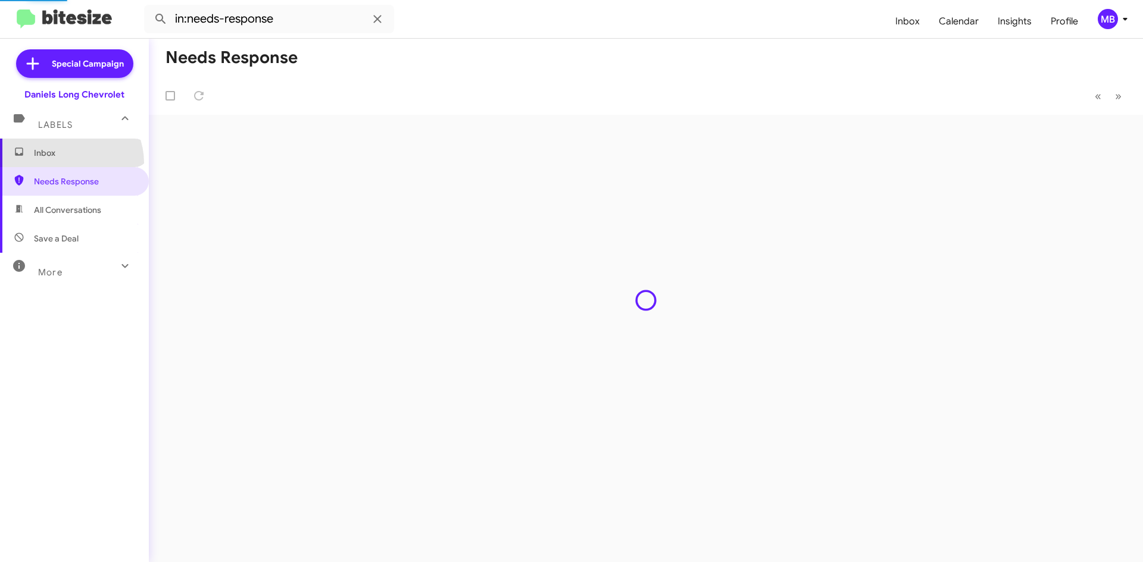
click at [65, 163] on span "Inbox" at bounding box center [74, 153] width 149 height 29
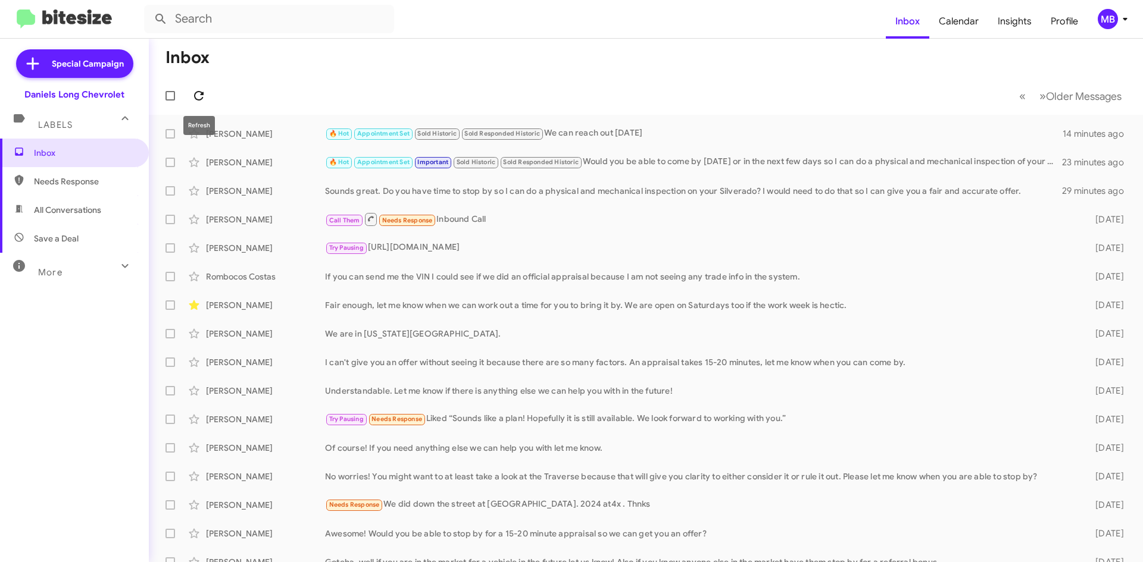
click at [200, 101] on icon at bounding box center [199, 96] width 14 height 14
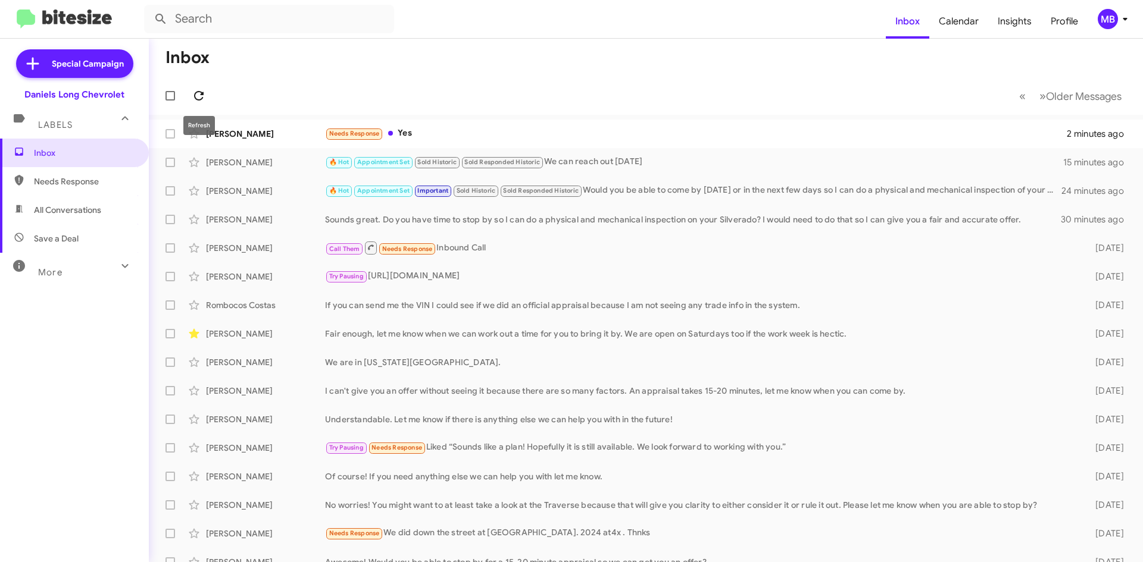
click at [198, 99] on icon at bounding box center [199, 96] width 14 height 14
click at [204, 97] on icon at bounding box center [199, 96] width 14 height 14
click at [430, 124] on div "Micaella Jacildo Needs Response Yes 4 minutes ago" at bounding box center [645, 134] width 975 height 24
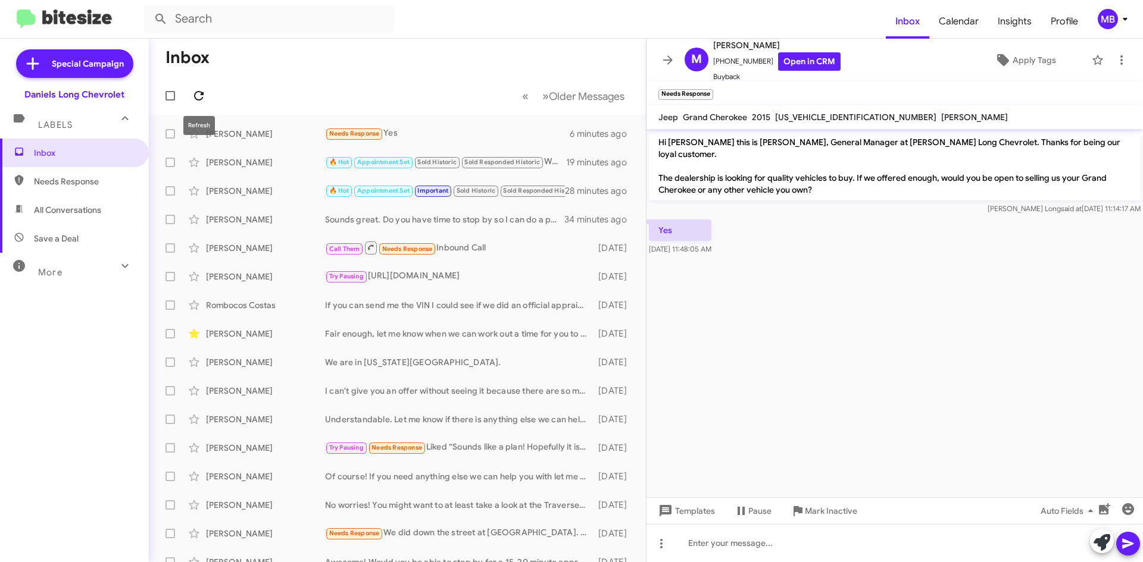
click at [205, 99] on icon at bounding box center [199, 96] width 14 height 14
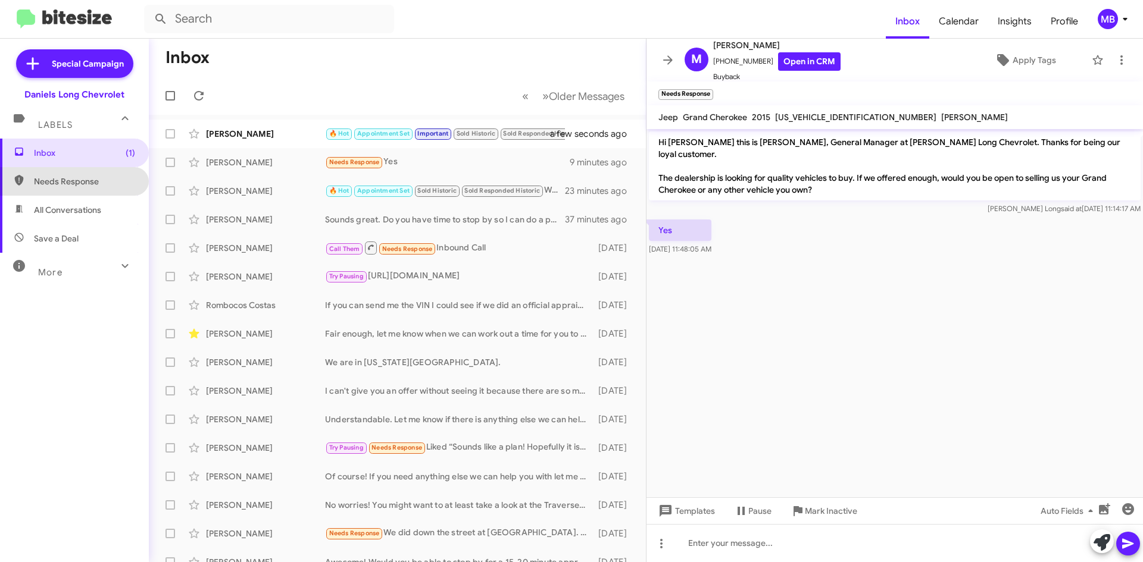
click at [77, 184] on span "Needs Response" at bounding box center [84, 182] width 101 height 12
type input "in:needs-response"
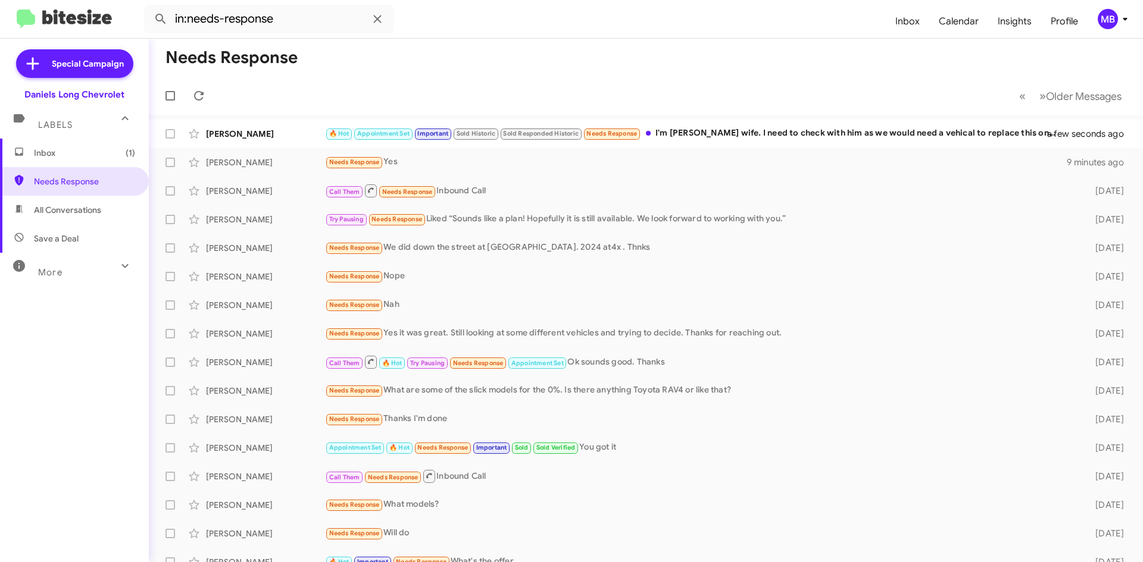
click at [85, 155] on span "Inbox (1)" at bounding box center [84, 153] width 101 height 12
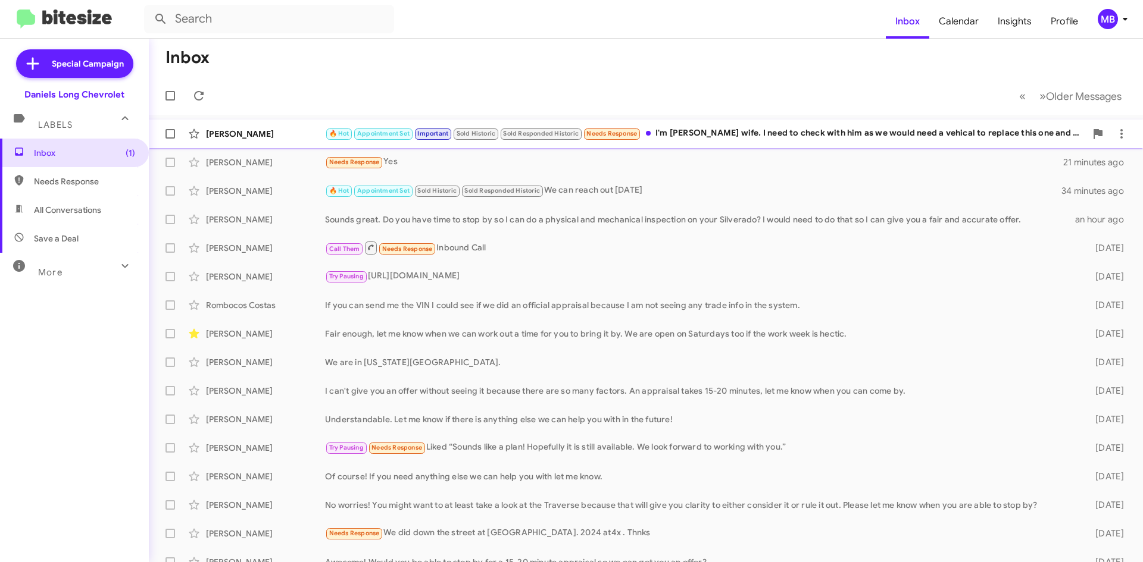
click at [764, 137] on div "🔥 Hot Appointment Set Important Sold Historic Sold Responded Historic Needs Res…" at bounding box center [705, 134] width 761 height 14
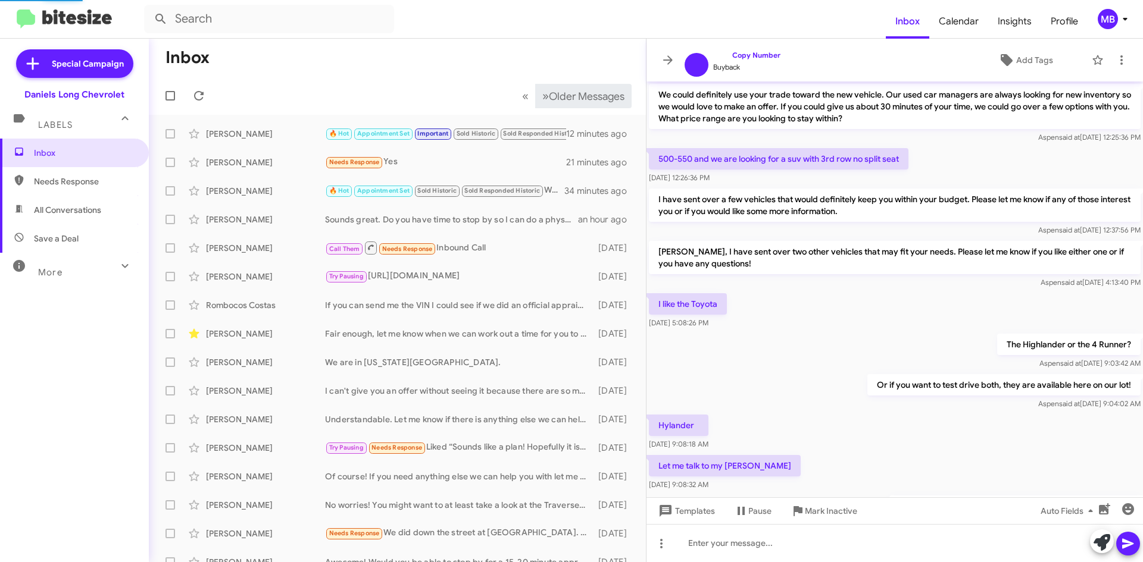
scroll to position [552, 0]
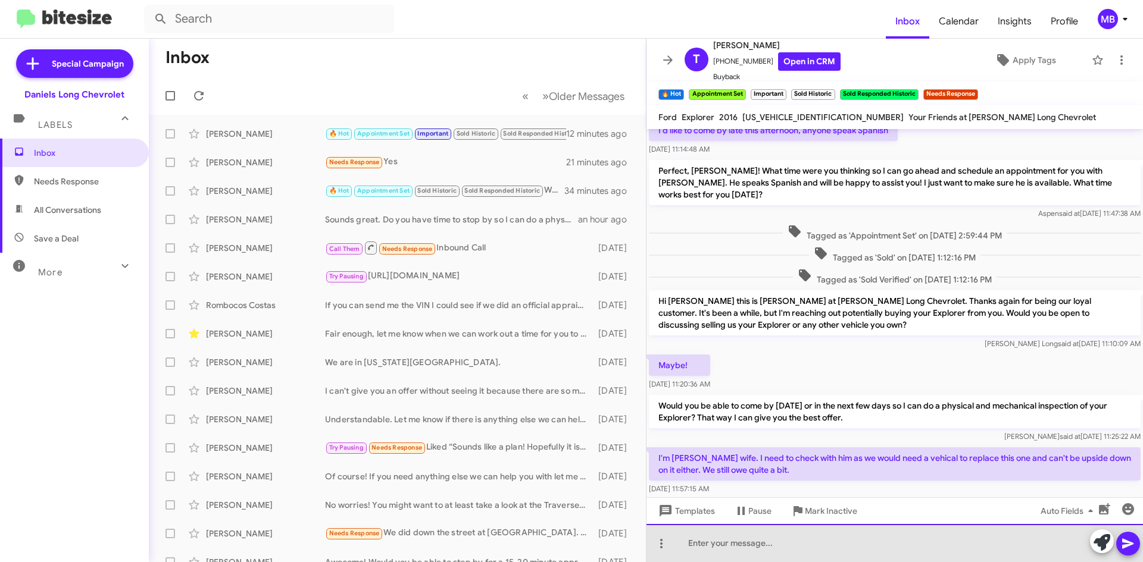
click at [765, 536] on div at bounding box center [894, 543] width 496 height 38
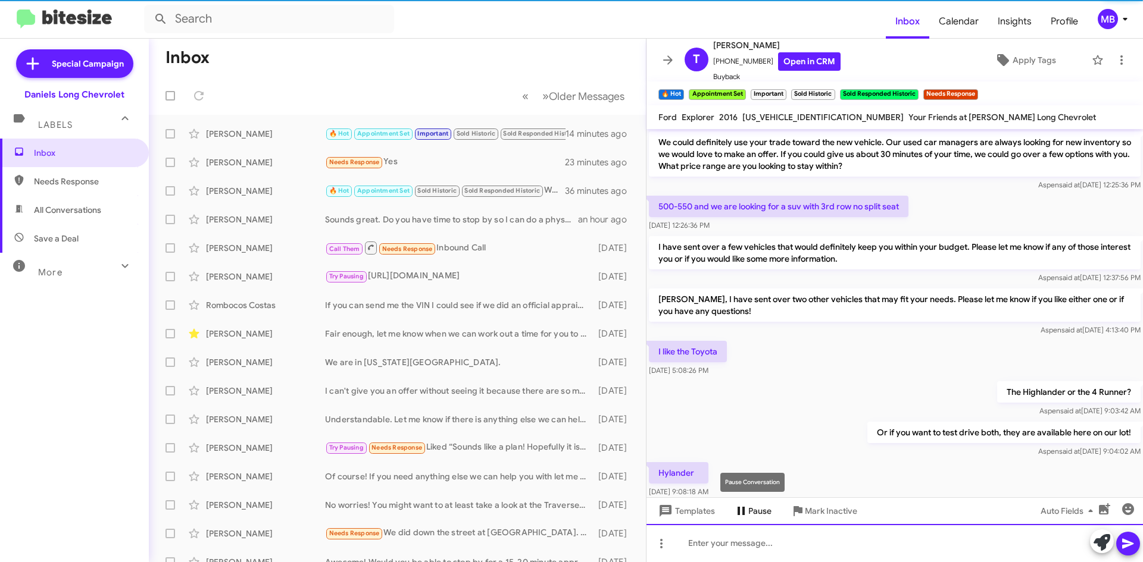
scroll to position [60, 0]
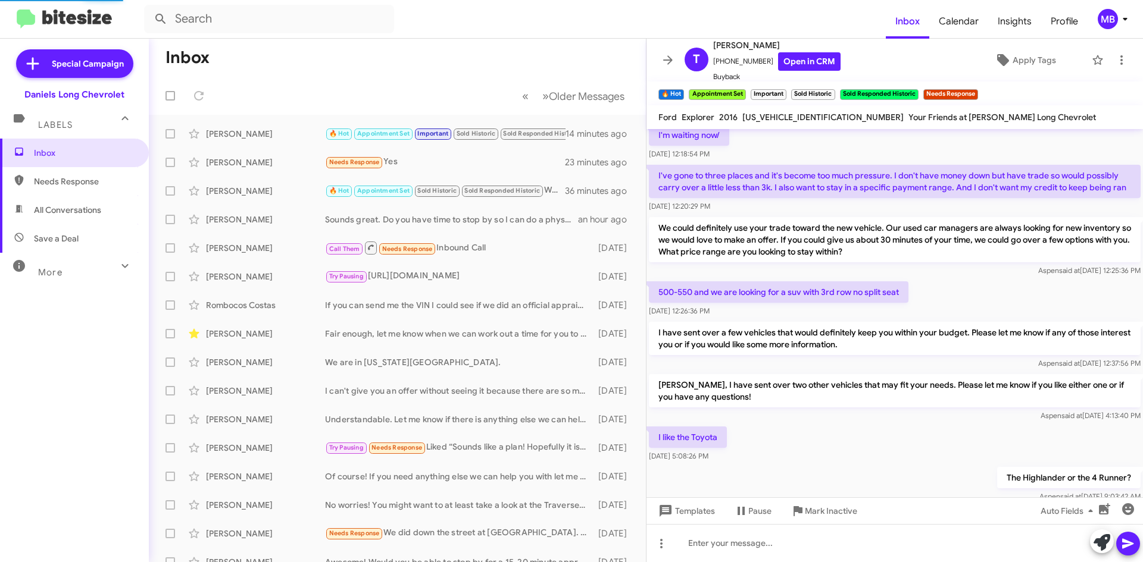
click at [104, 167] on span "Needs Response" at bounding box center [74, 181] width 149 height 29
type input "in:needs-response"
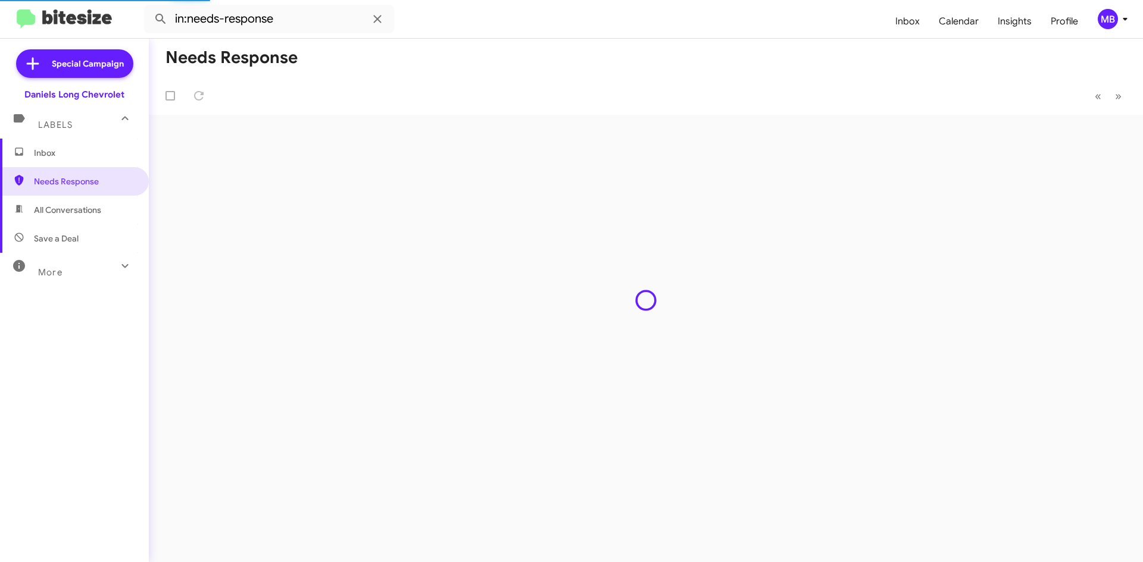
click at [104, 153] on span "Inbox" at bounding box center [84, 153] width 101 height 12
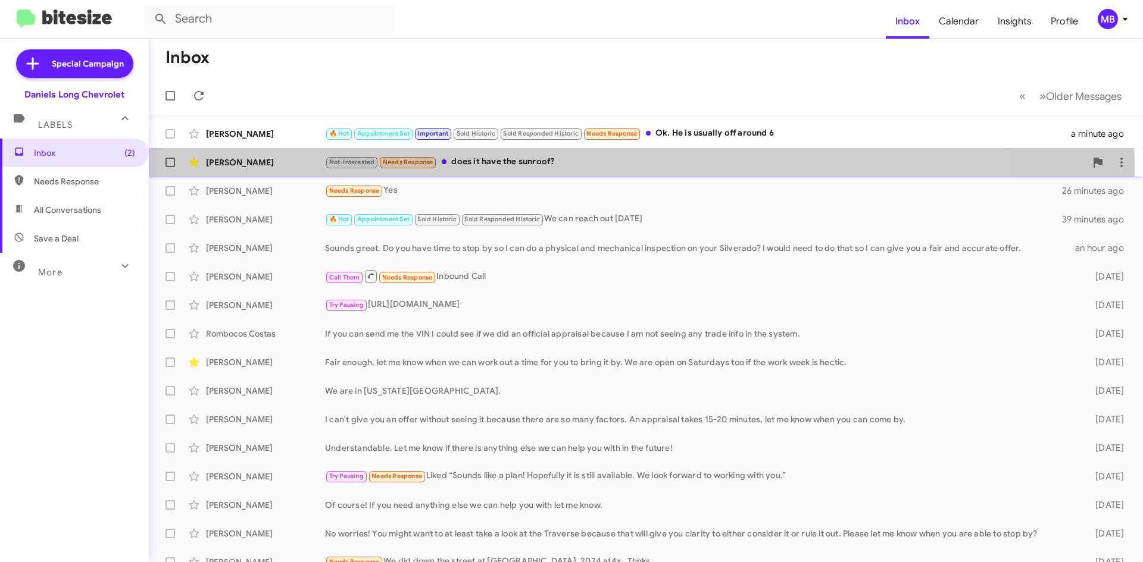
click at [541, 167] on div "Not-Interested Needs Response does it have the sunroof?" at bounding box center [705, 162] width 761 height 14
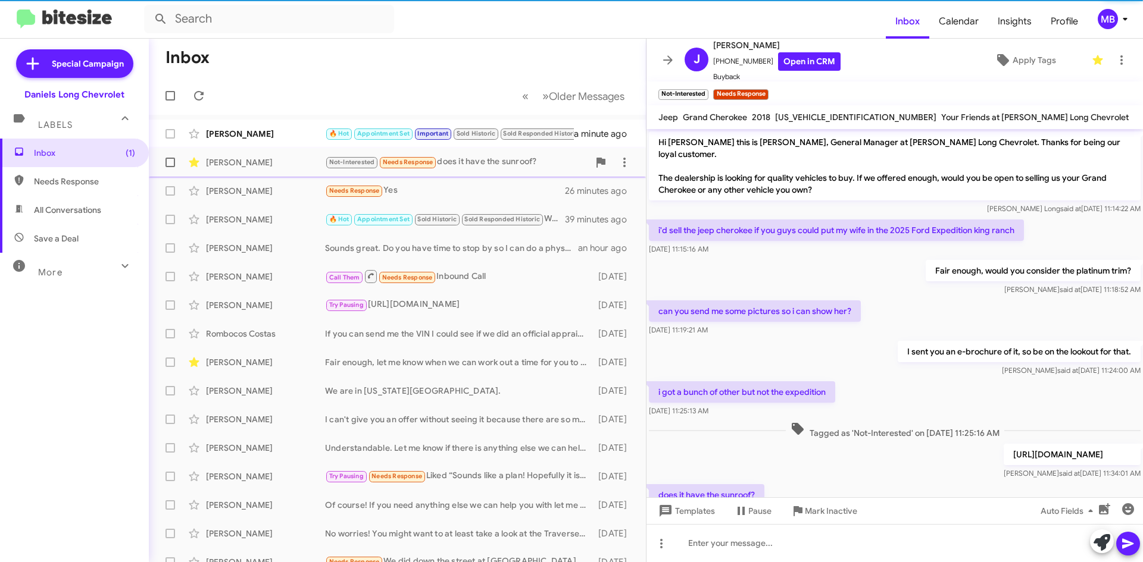
scroll to position [16, 0]
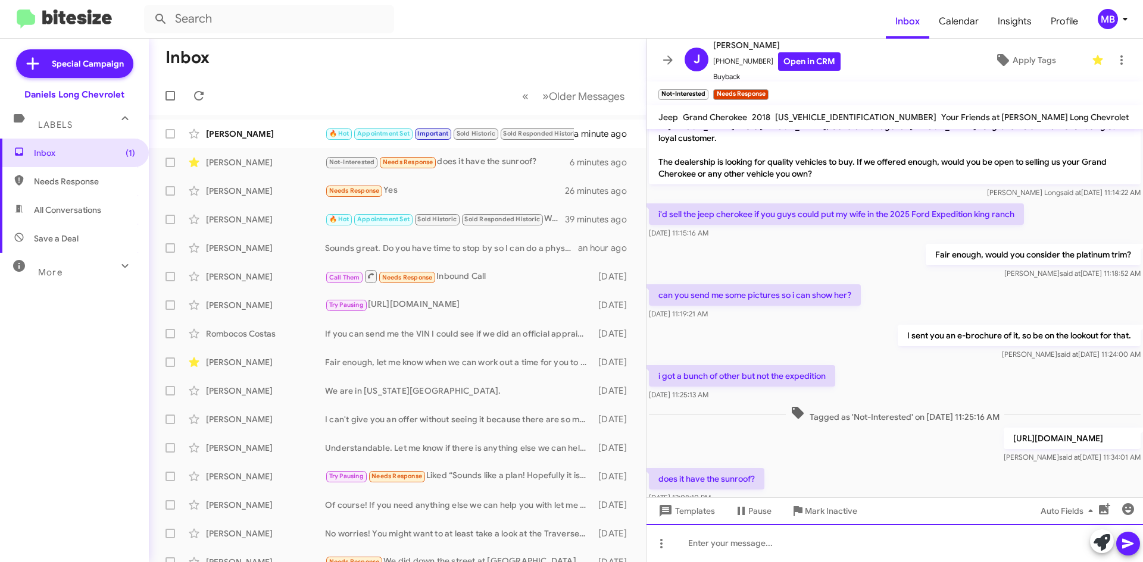
click at [739, 546] on div at bounding box center [894, 543] width 496 height 38
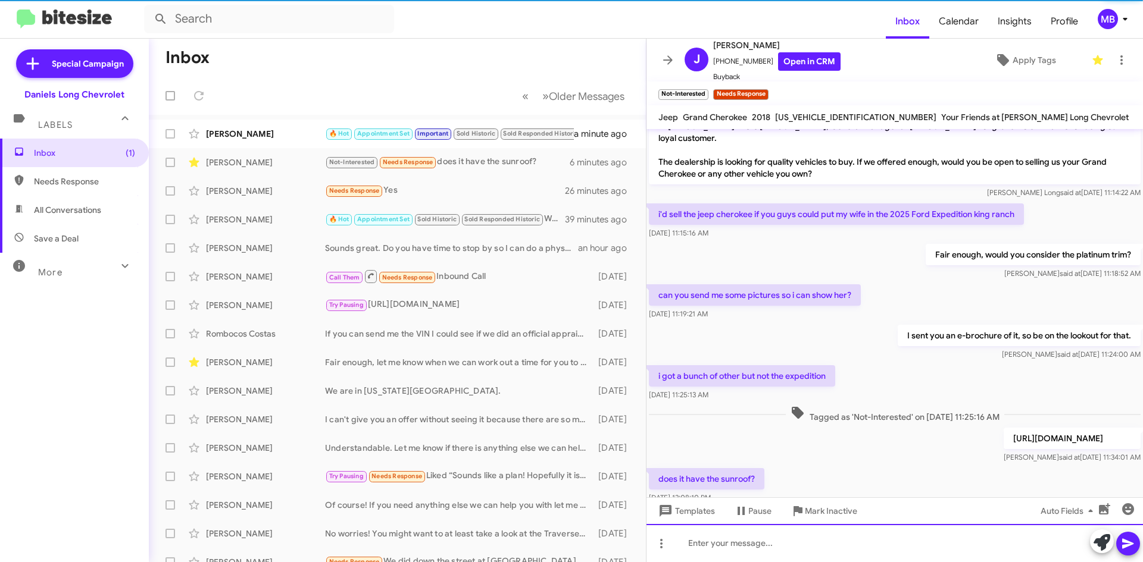
scroll to position [83, 0]
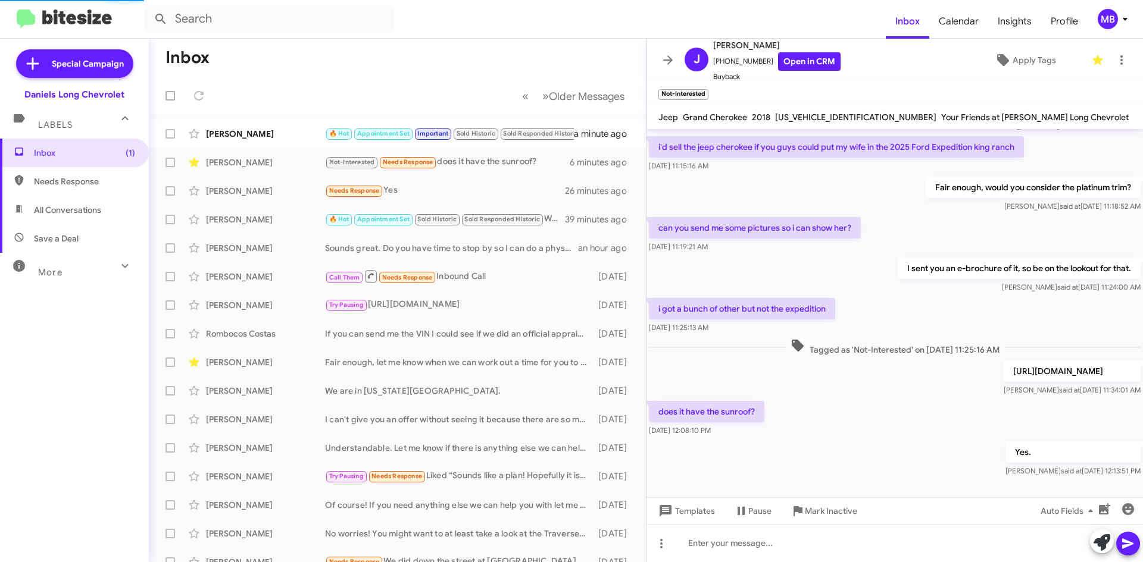
click at [104, 178] on span "Needs Response" at bounding box center [84, 182] width 101 height 12
type input "in:needs-response"
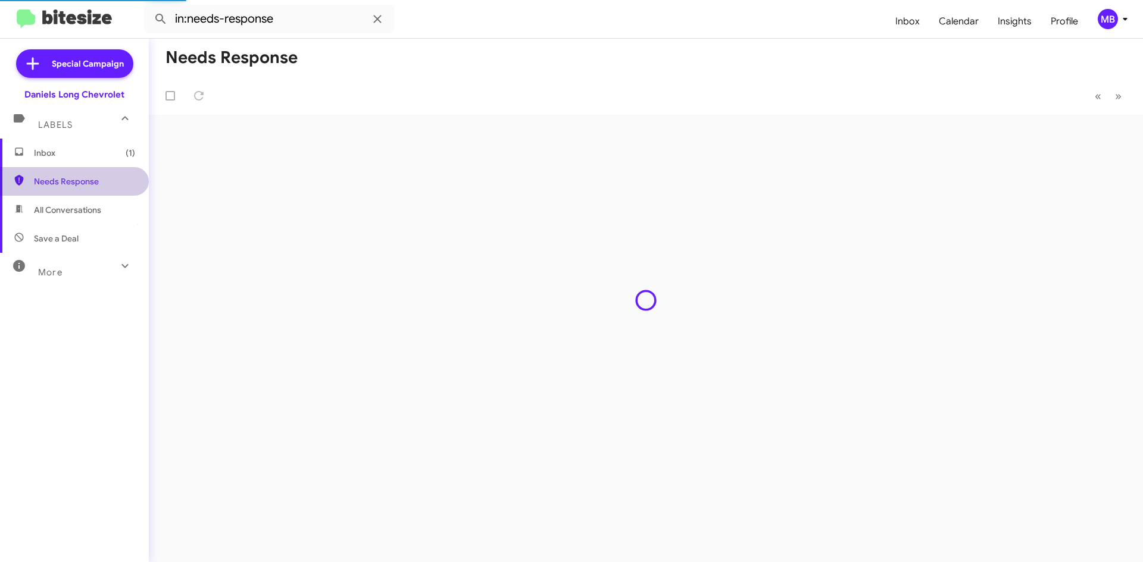
click at [112, 149] on span "Inbox (1)" at bounding box center [84, 153] width 101 height 12
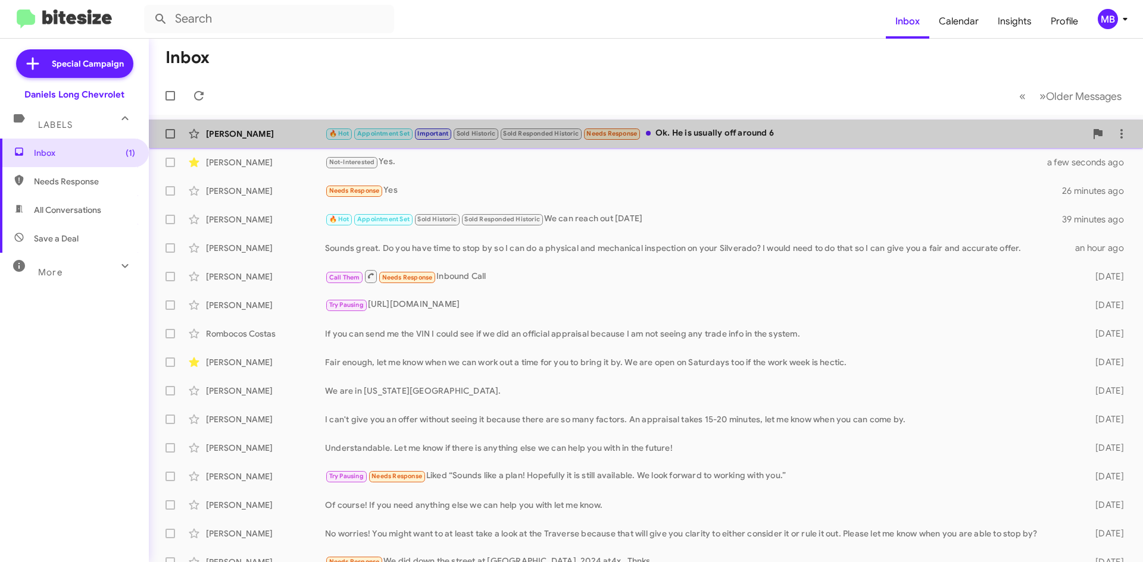
click at [774, 140] on div "🔥 Hot Appointment Set Important Sold Historic Sold Responded Historic Needs Res…" at bounding box center [705, 134] width 761 height 14
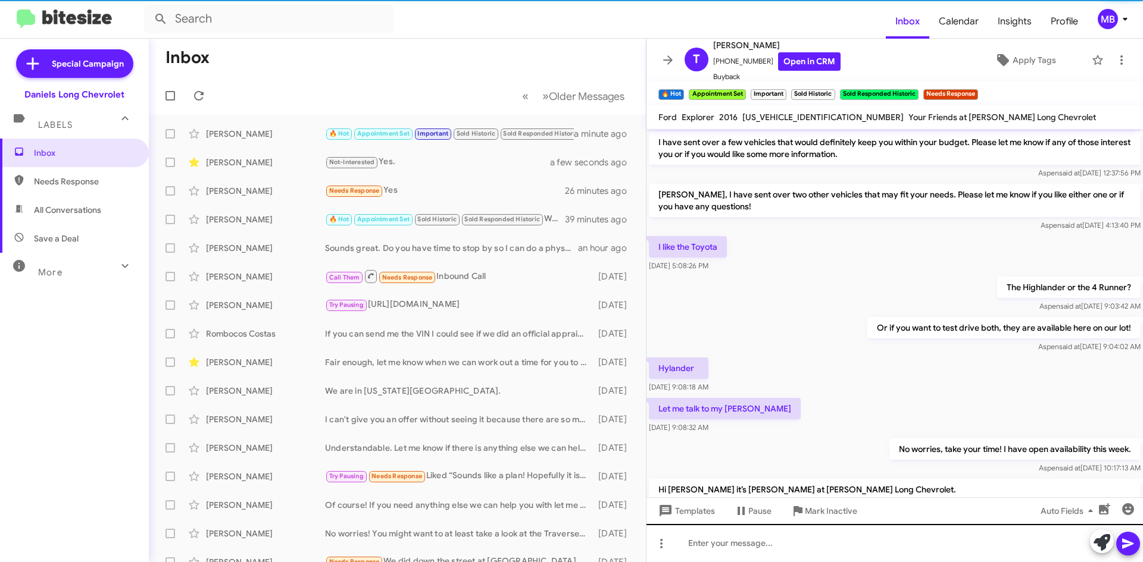
scroll to position [576, 0]
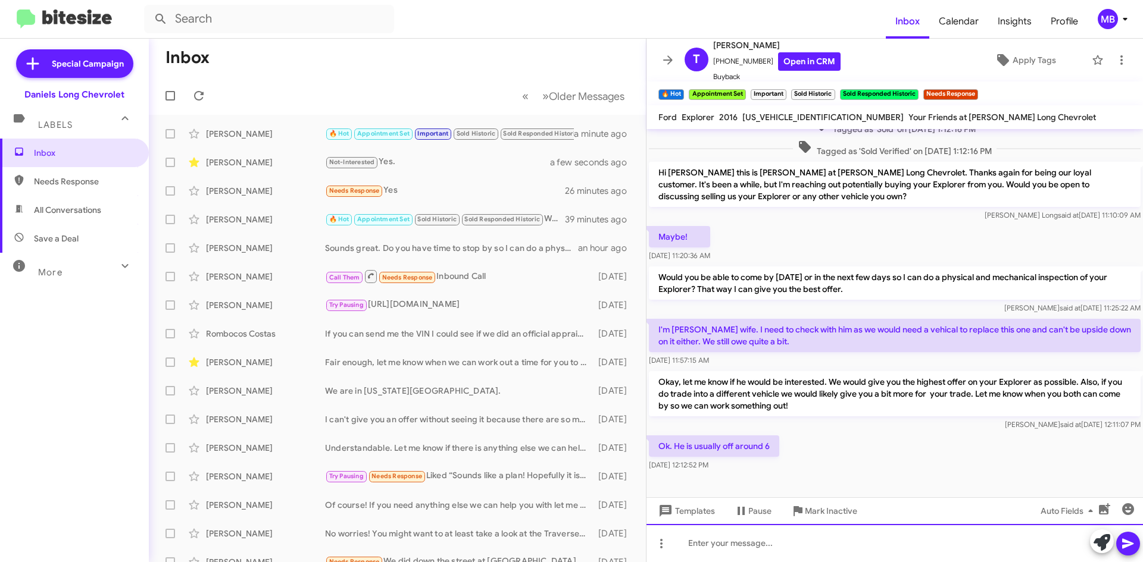
click at [817, 539] on div at bounding box center [894, 543] width 496 height 38
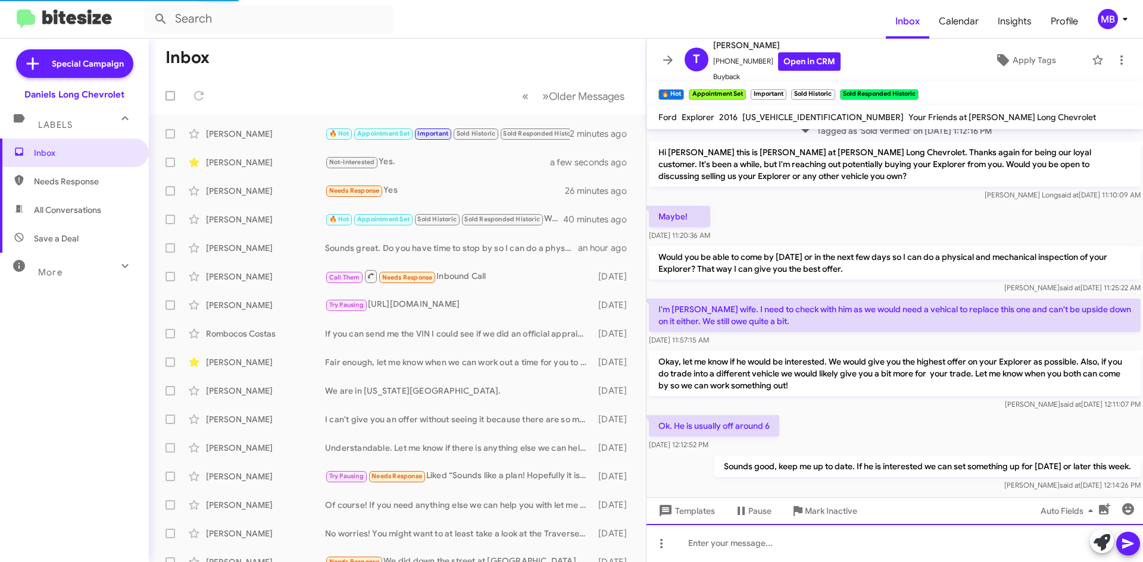
scroll to position [920, 0]
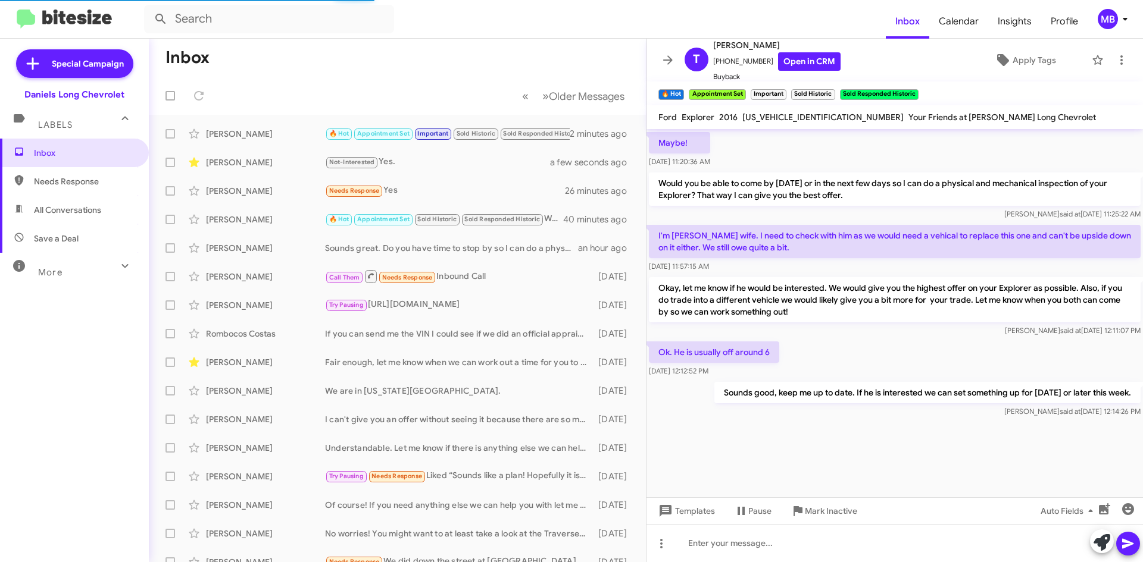
click at [92, 191] on span "Needs Response" at bounding box center [74, 181] width 149 height 29
type input "in:needs-response"
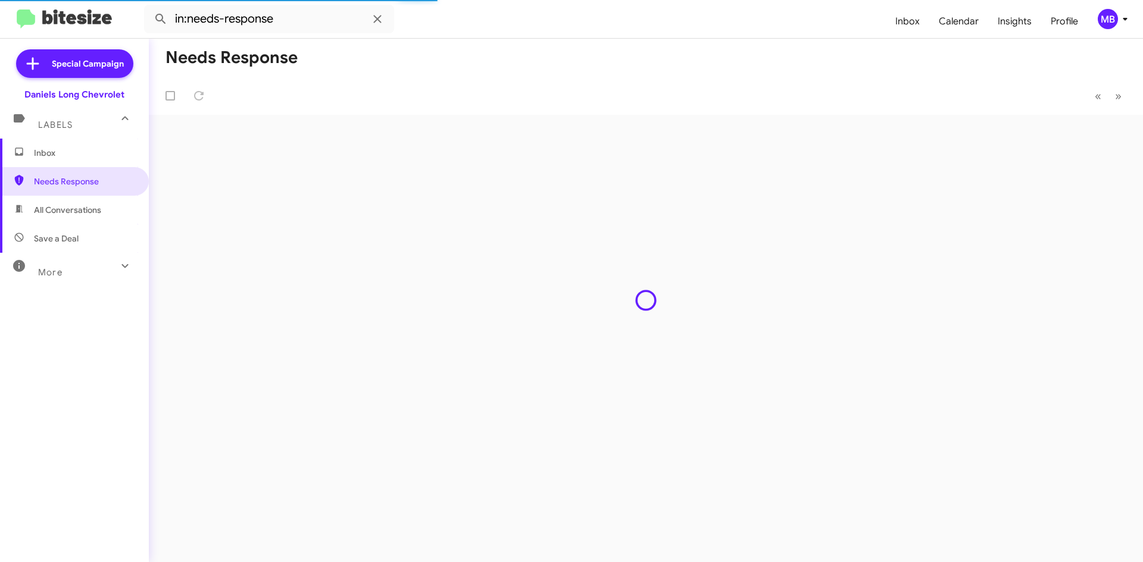
click at [78, 151] on span "Inbox" at bounding box center [84, 153] width 101 height 12
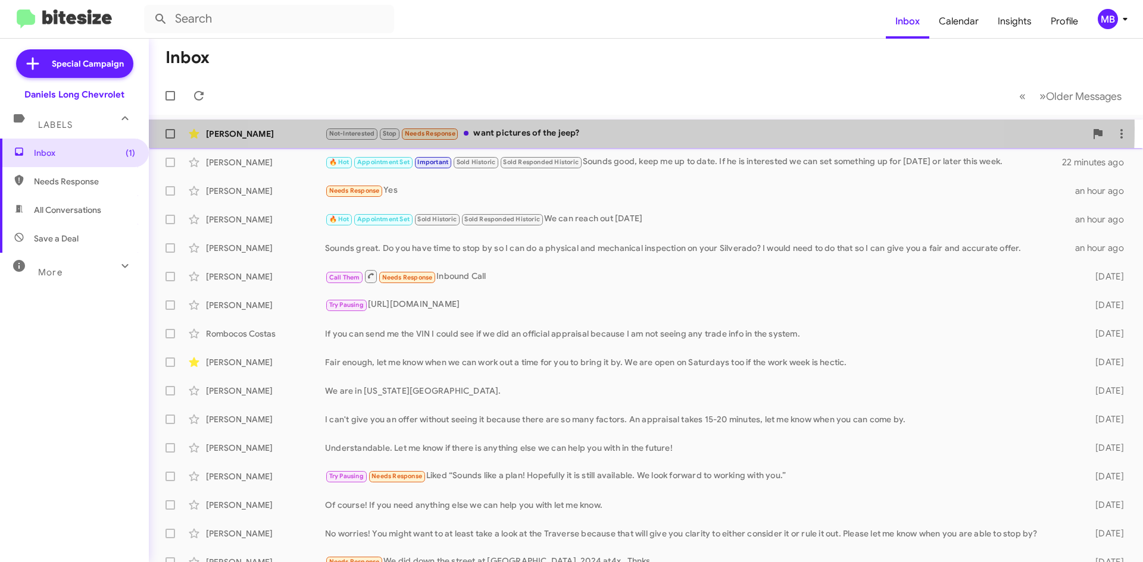
click at [615, 129] on div "Not-Interested Stop Needs Response want pictures of the jeep?" at bounding box center [705, 134] width 761 height 14
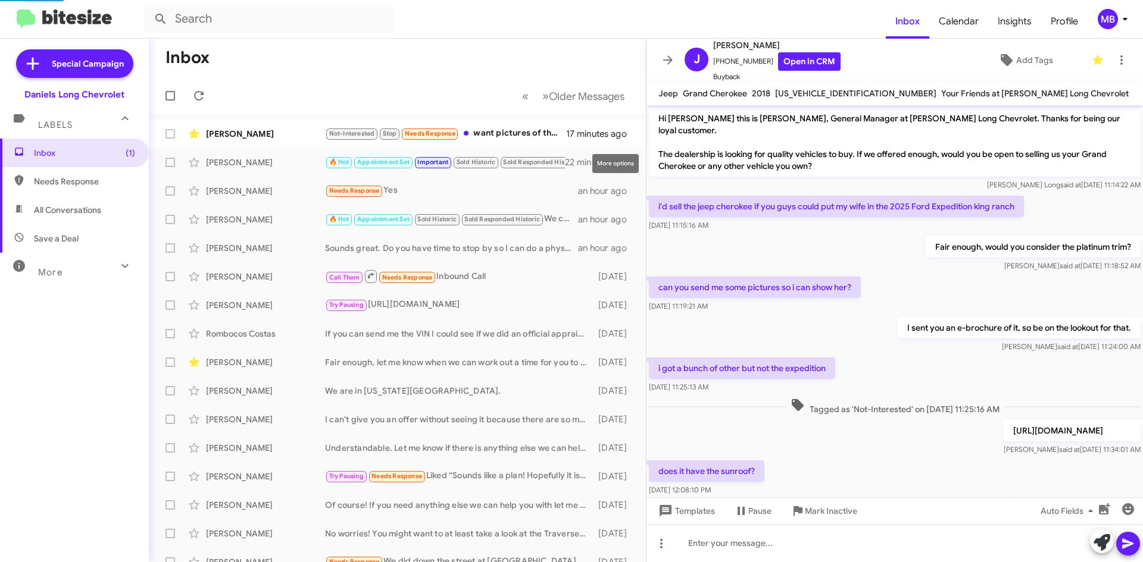
scroll to position [146, 0]
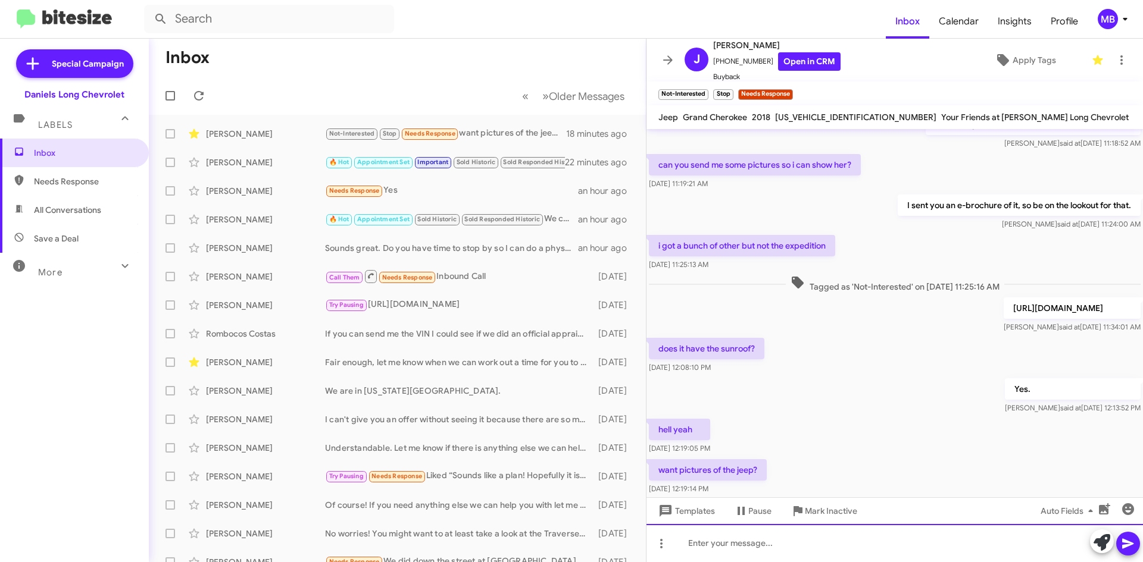
click at [765, 544] on div at bounding box center [894, 543] width 496 height 38
click at [696, 546] on div at bounding box center [894, 543] width 496 height 38
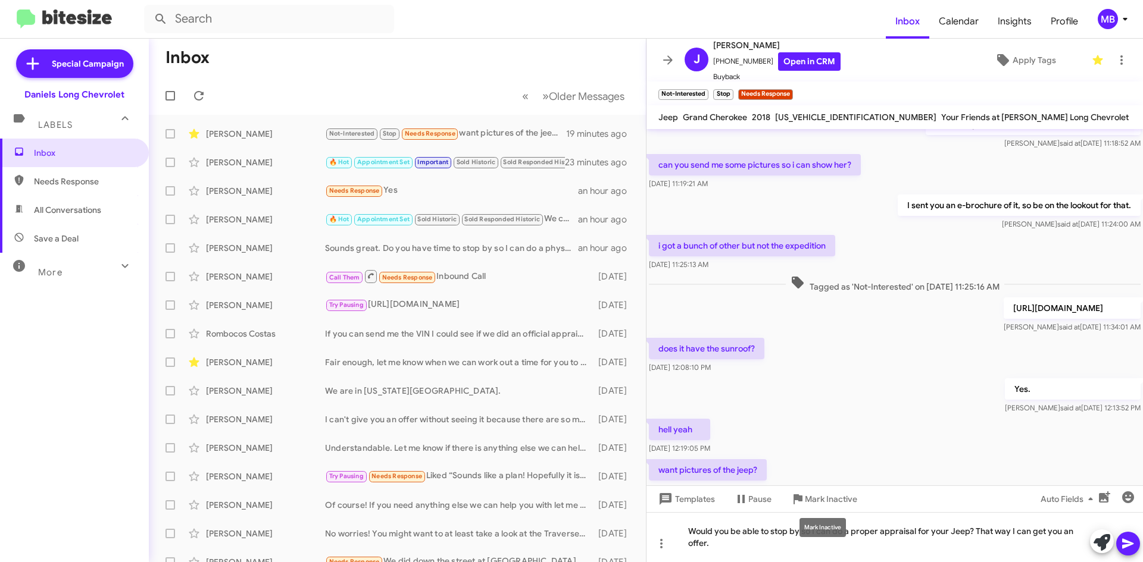
click at [798, 529] on mat-tooltip-component "Mark Inactive" at bounding box center [822, 528] width 63 height 36
click at [802, 536] on div "Mark Inactive" at bounding box center [822, 527] width 46 height 19
click at [798, 541] on mat-tooltip-component "Mark Inactive" at bounding box center [822, 528] width 63 height 36
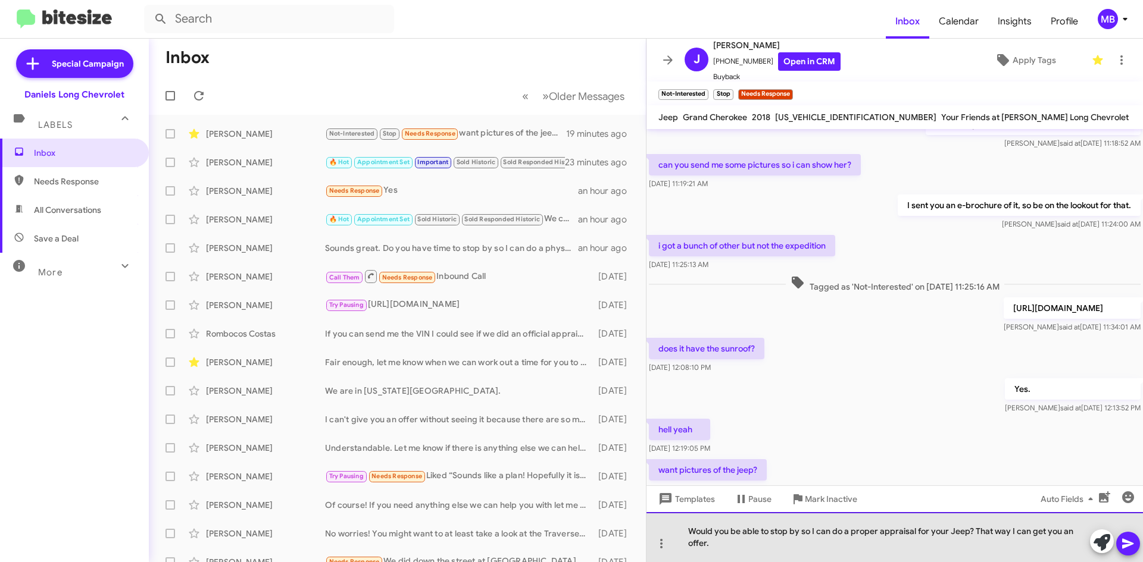
click at [776, 543] on div "Would you be able to stop by so I can do a proper appraisal for your Jeep? That…" at bounding box center [894, 537] width 496 height 50
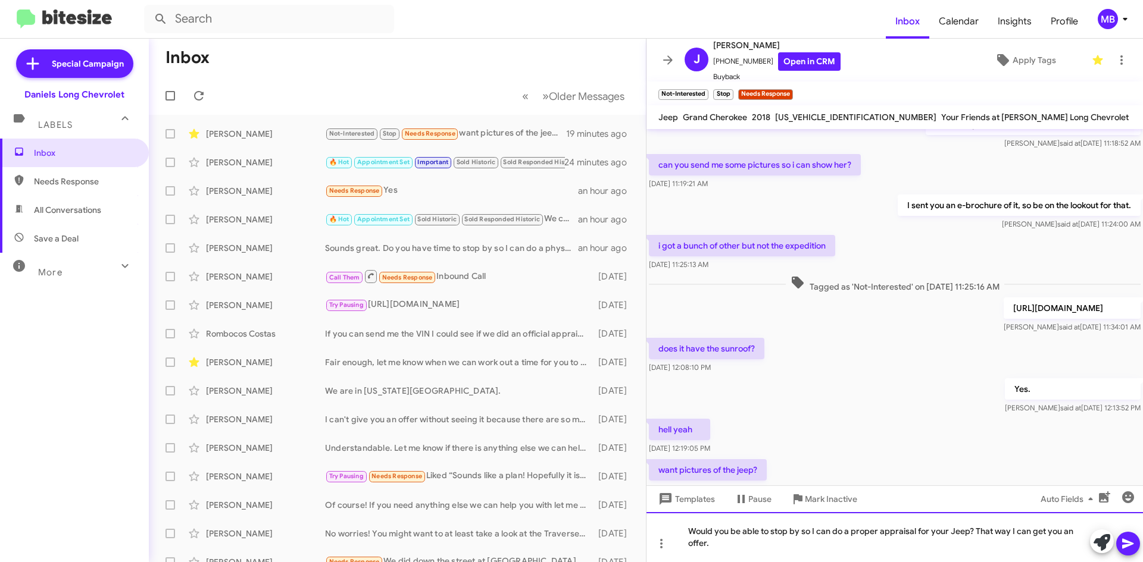
click at [800, 533] on div "Would you be able to stop by so I can do a proper appraisal for your Jeep? That…" at bounding box center [894, 537] width 496 height 50
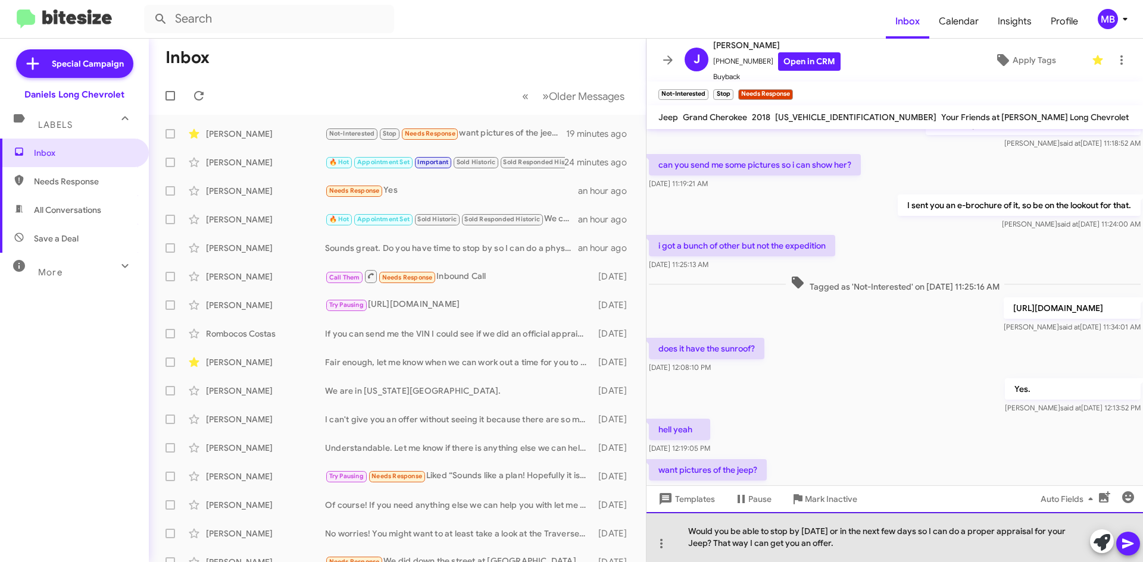
click at [1037, 532] on div "Would you be able to stop by today or in the next few days so I can do a proper…" at bounding box center [894, 537] width 496 height 50
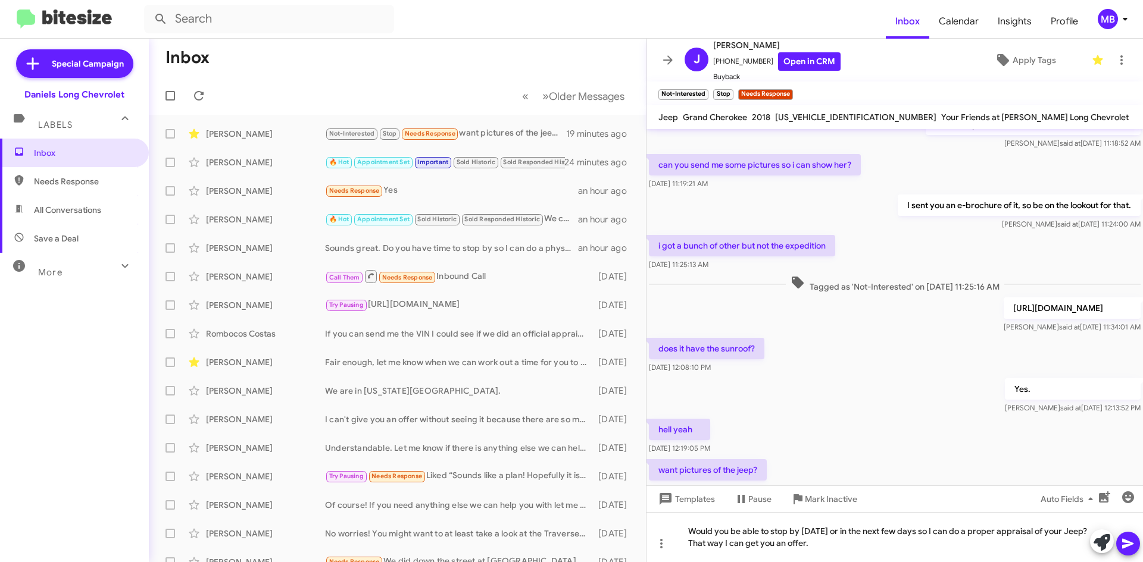
click at [1130, 546] on icon at bounding box center [1128, 544] width 14 height 14
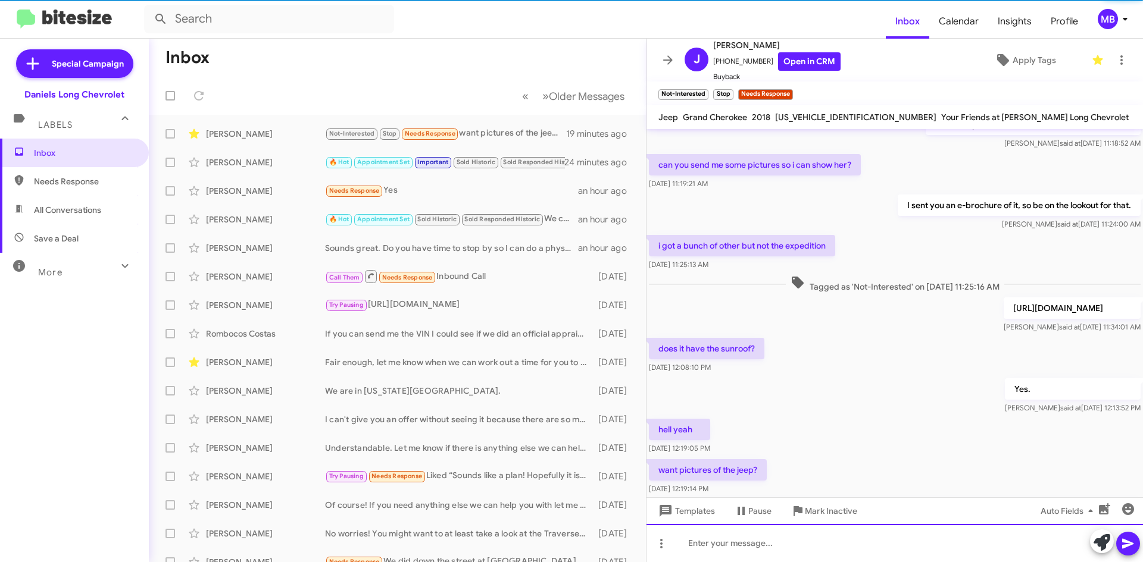
scroll to position [0, 0]
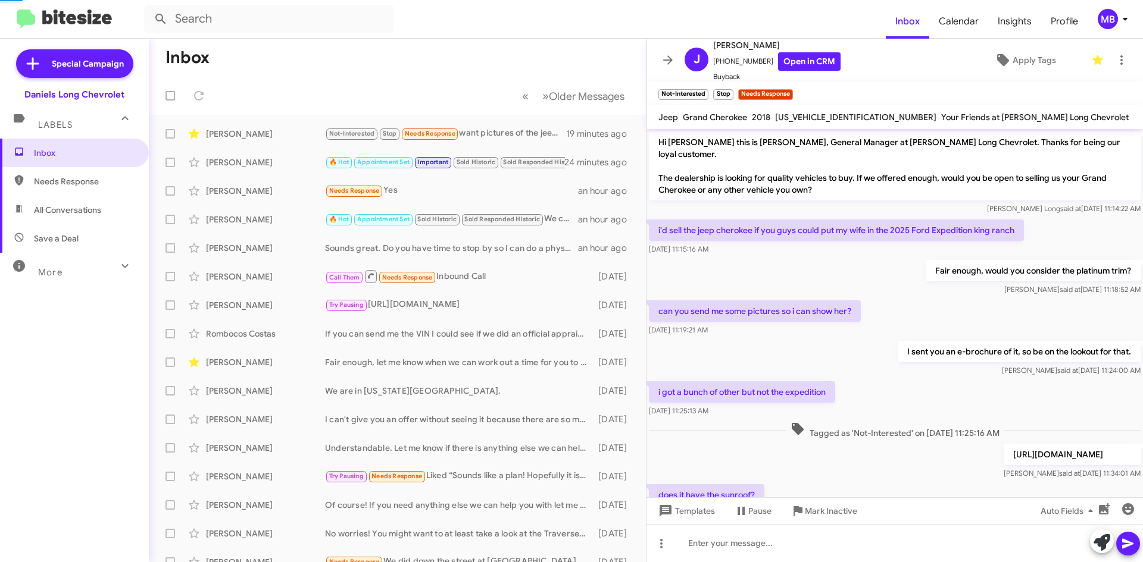
click at [90, 177] on span "Needs Response" at bounding box center [84, 182] width 101 height 12
type input "in:needs-response"
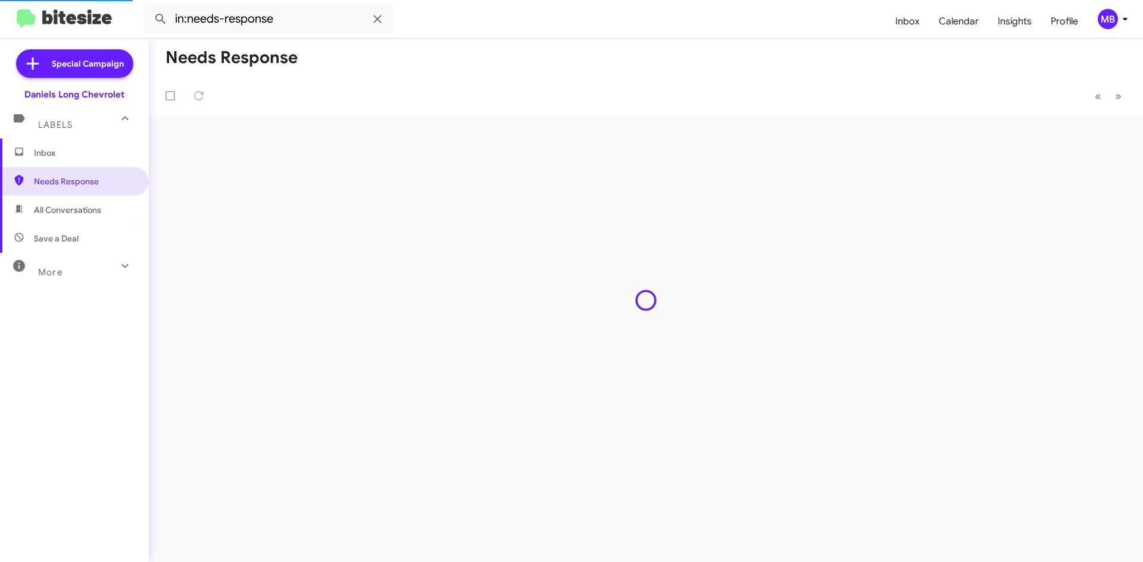
click at [99, 155] on span "Inbox" at bounding box center [84, 153] width 101 height 12
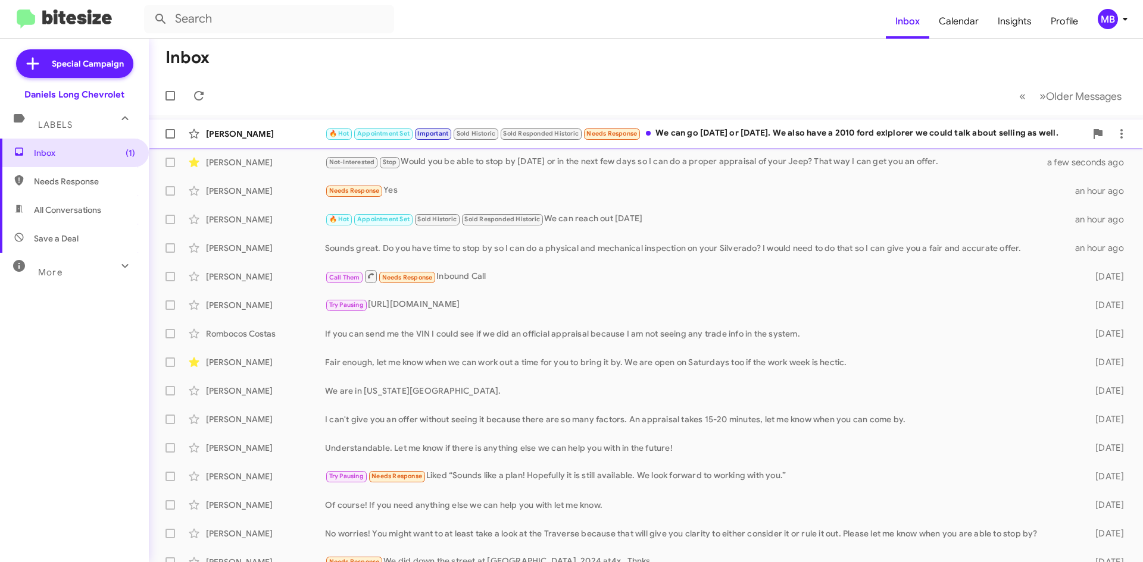
click at [724, 138] on div "🔥 Hot Appointment Set Important Sold Historic Sold Responded Historic Needs Res…" at bounding box center [705, 134] width 761 height 14
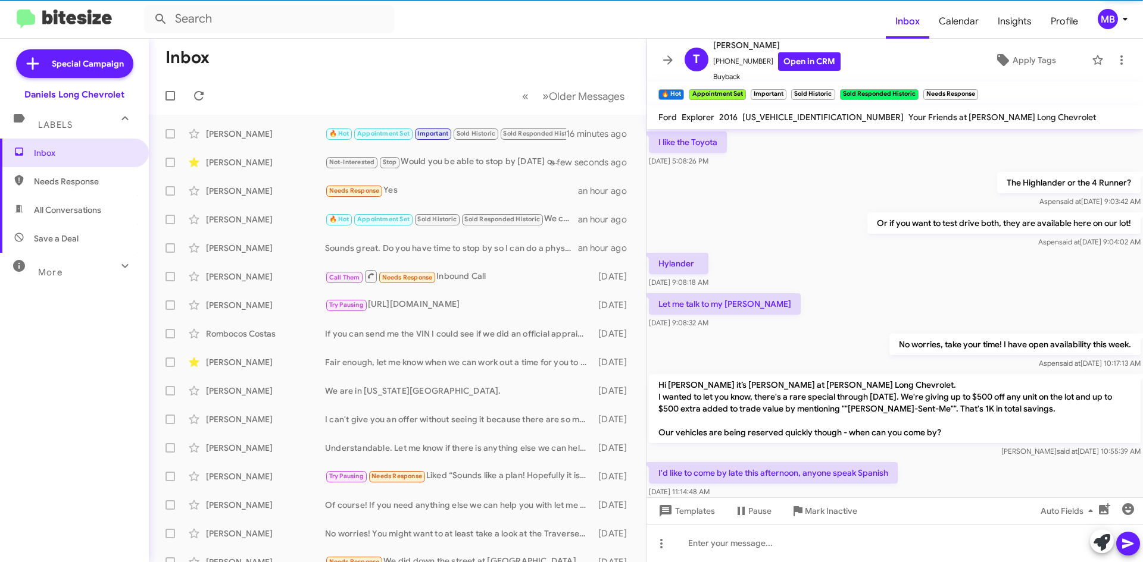
scroll to position [552, 0]
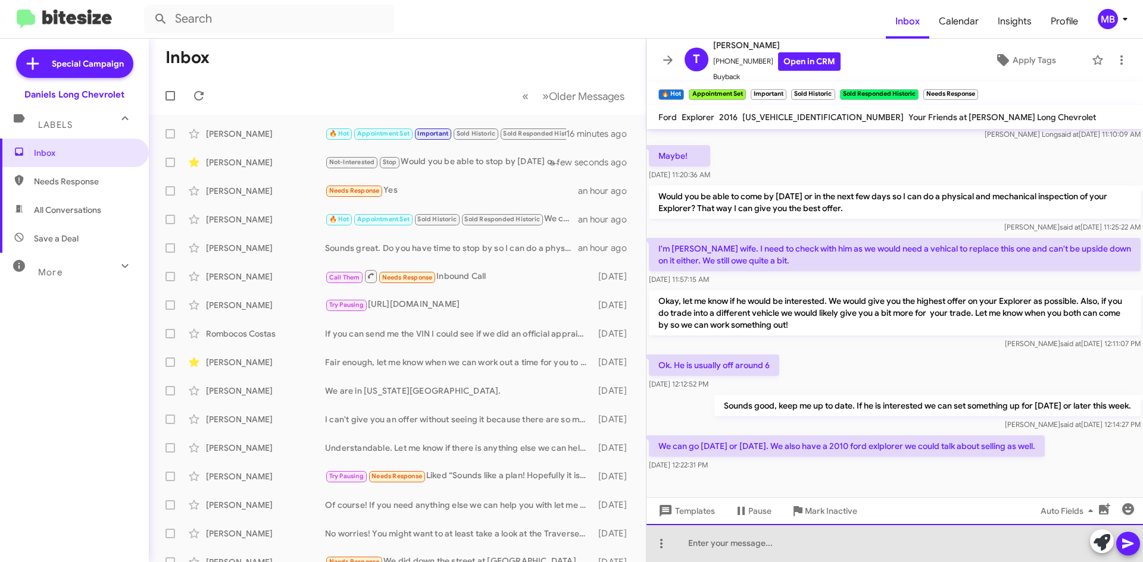
click at [929, 546] on div at bounding box center [894, 543] width 496 height 38
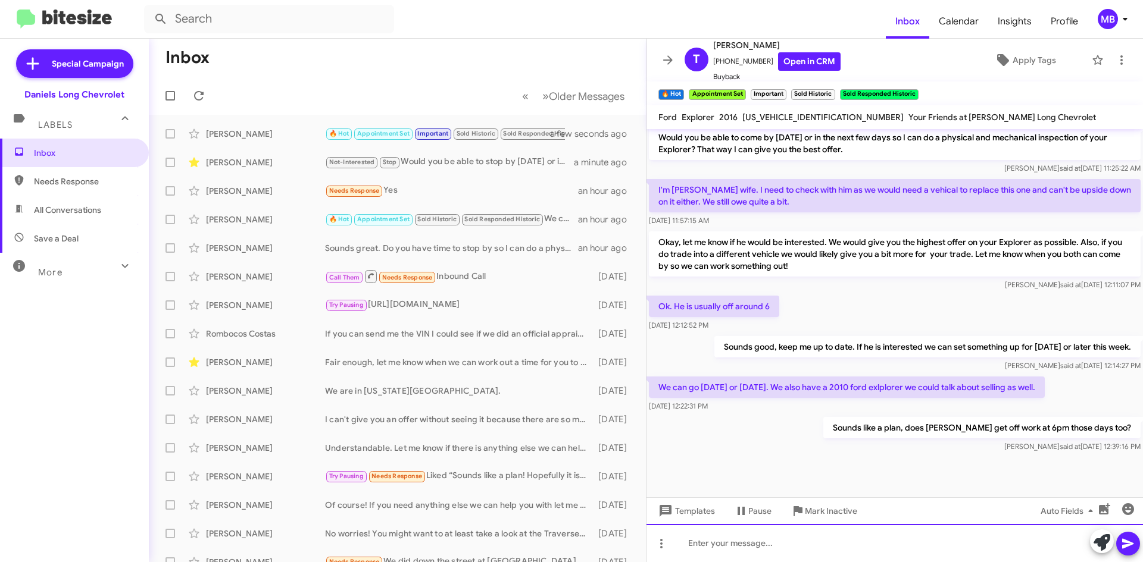
scroll to position [1051, 0]
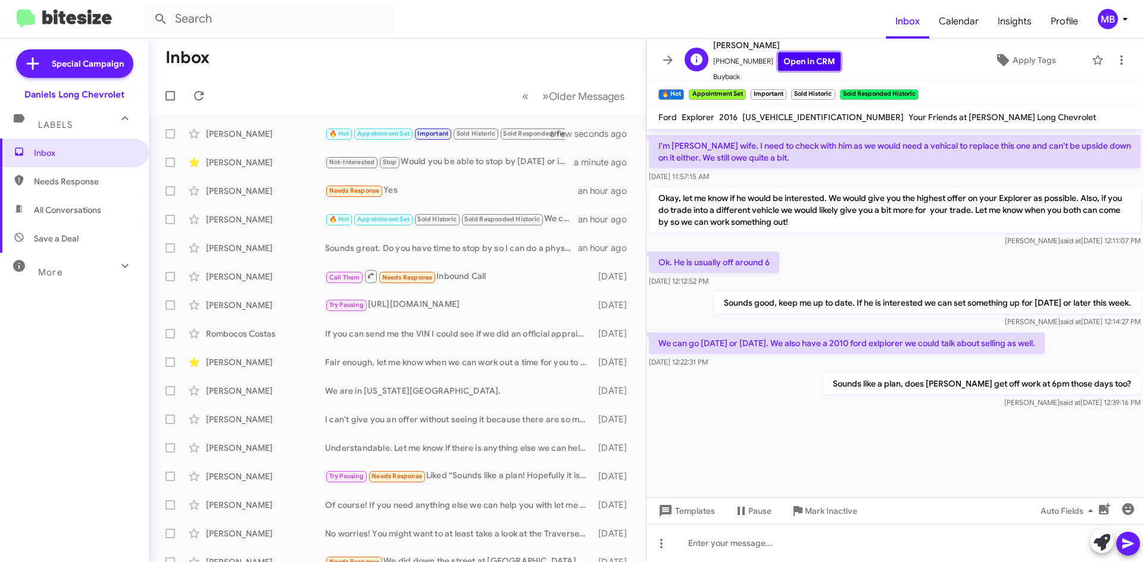
click at [802, 59] on link "Open in CRM" at bounding box center [809, 61] width 62 height 18
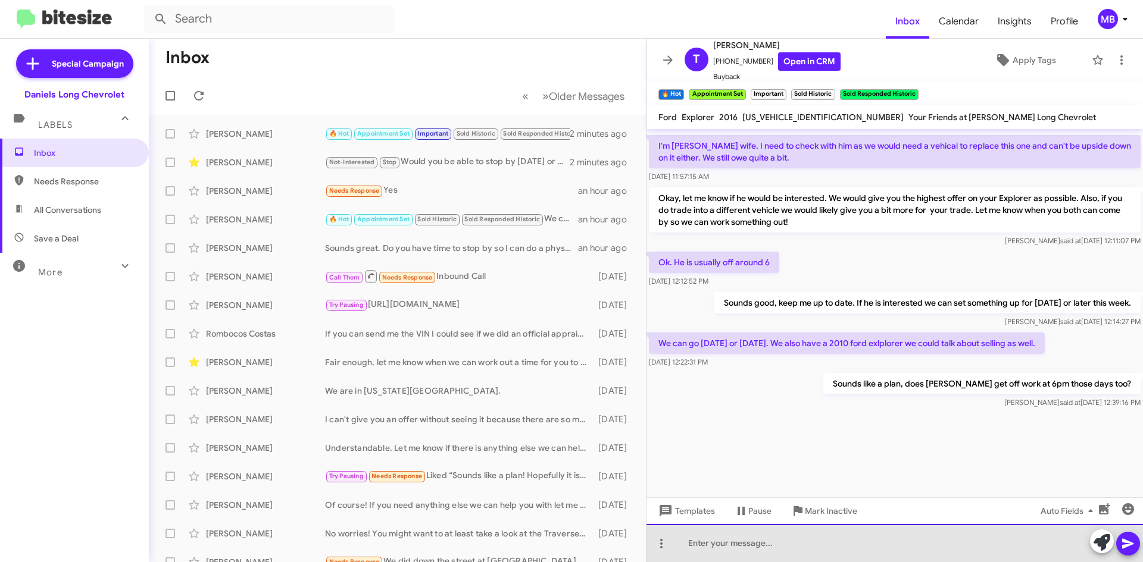
click at [901, 554] on div at bounding box center [894, 543] width 496 height 38
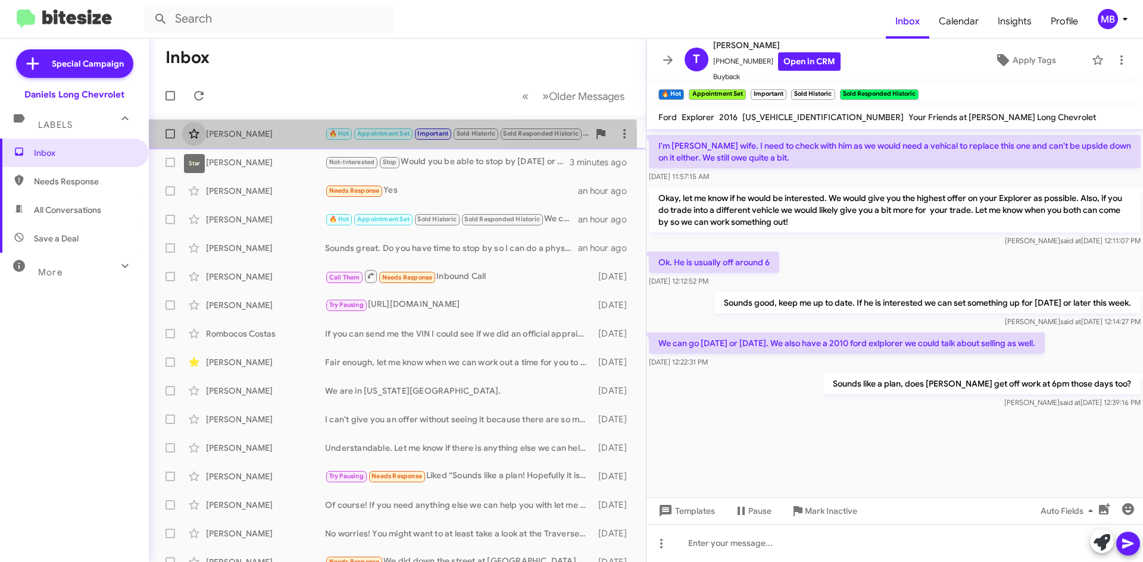
click at [195, 136] on icon at bounding box center [194, 134] width 14 height 14
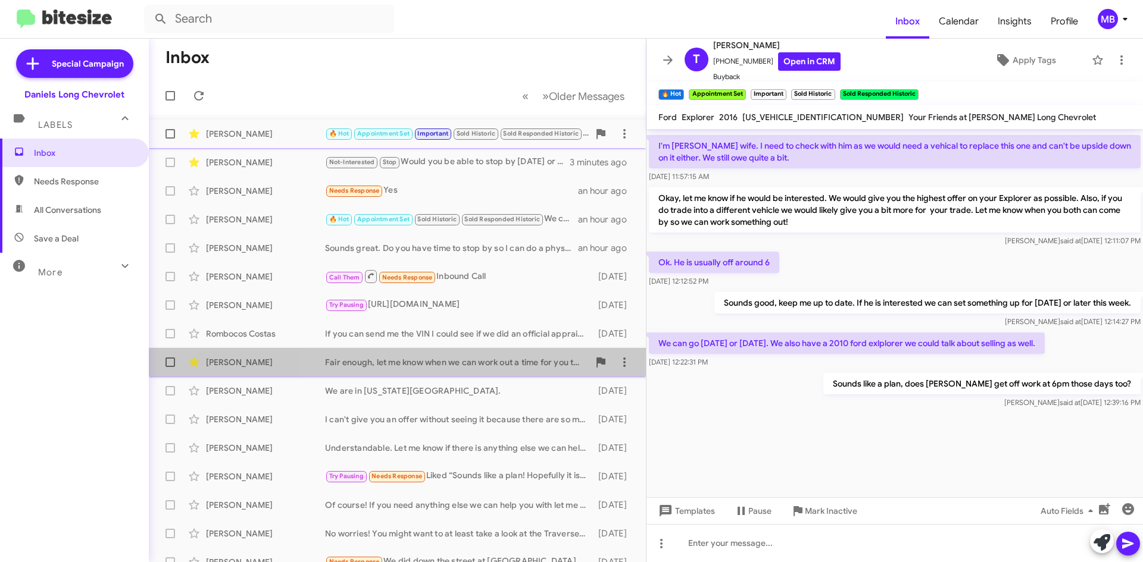
click at [468, 362] on div "Fair enough, let me know when we can work out a time for you to bring it by. We…" at bounding box center [457, 363] width 264 height 12
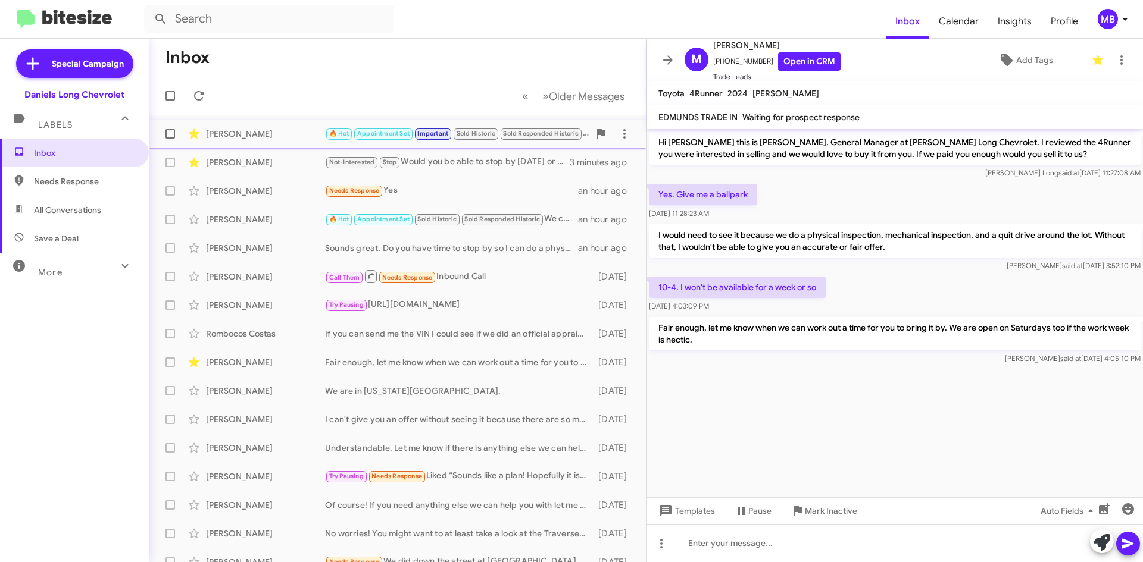
click at [294, 126] on div "Teodoro Lopez Torres 🔥 Hot Appointment Set Important Sold Historic Sold Respond…" at bounding box center [397, 134] width 478 height 24
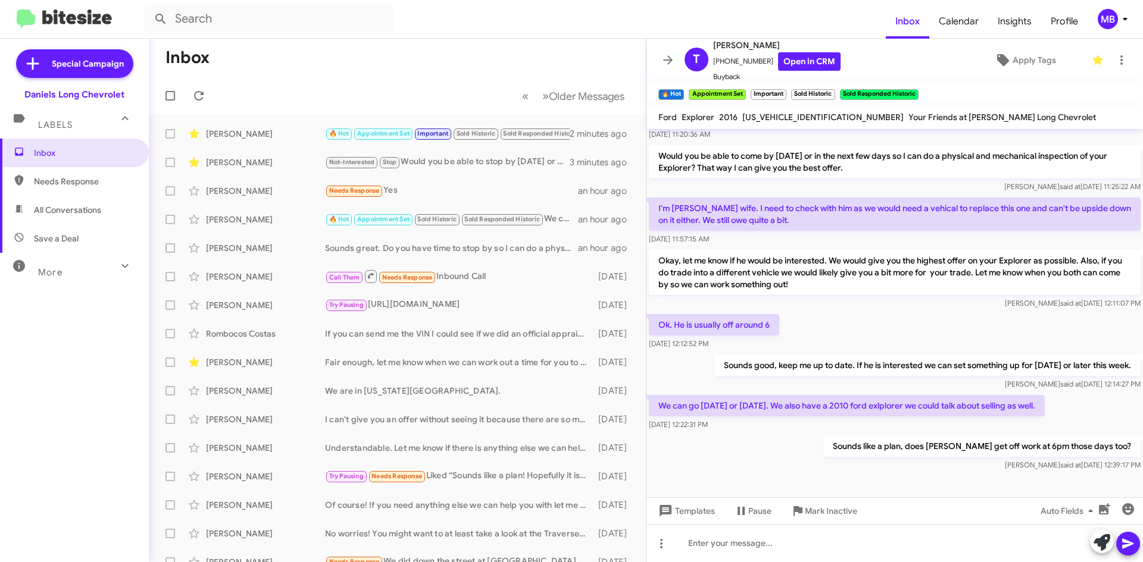
scroll to position [576, 0]
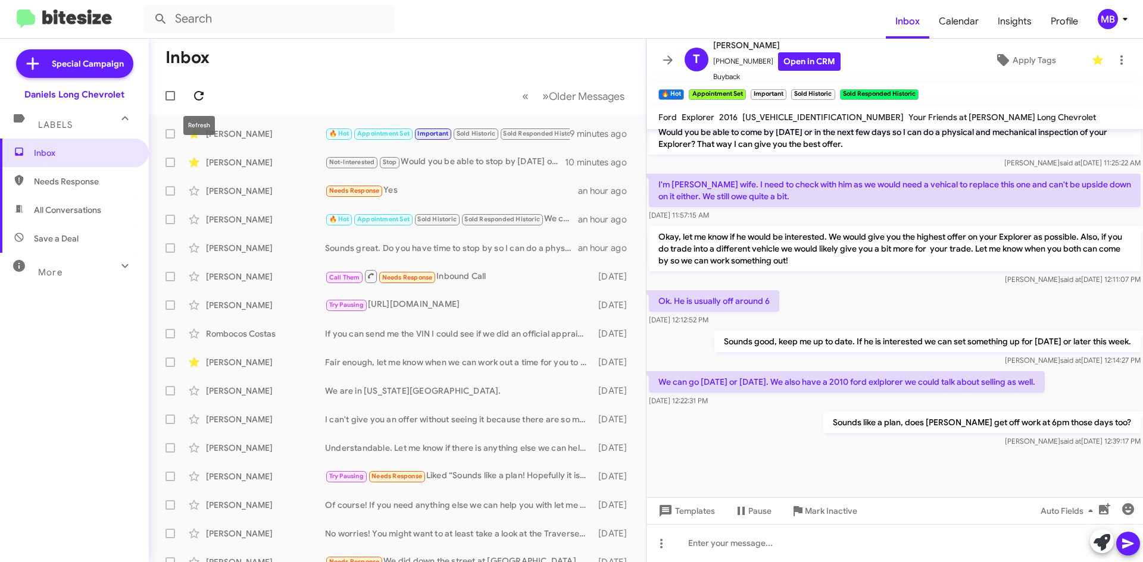
click at [195, 97] on icon at bounding box center [199, 96] width 10 height 10
click at [290, 137] on div "[PERSON_NAME]" at bounding box center [265, 134] width 119 height 12
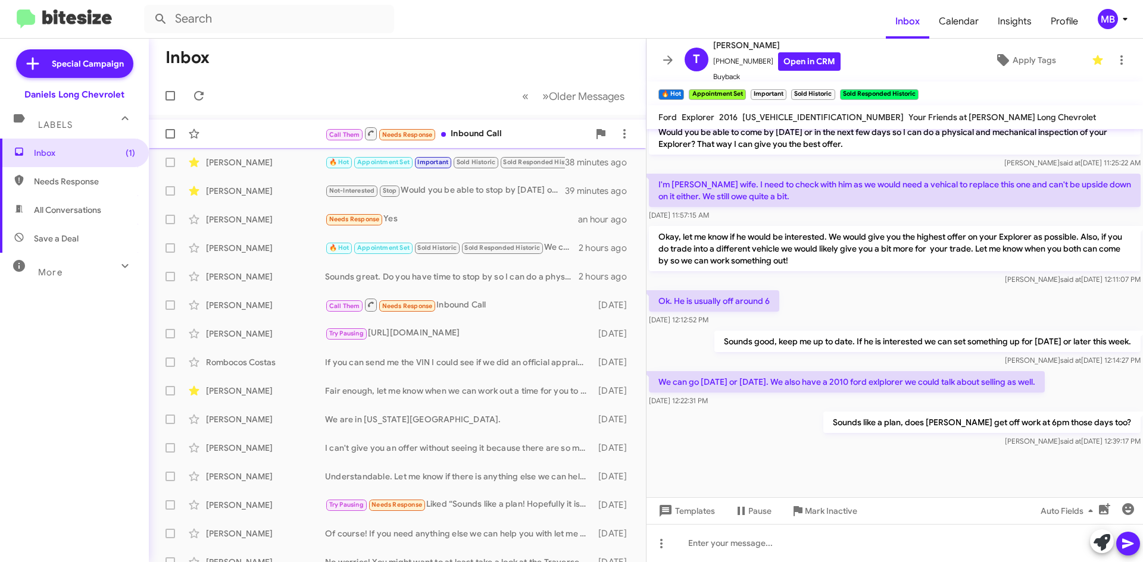
click at [467, 137] on div "Call Them Needs Response Inbound Call" at bounding box center [457, 133] width 264 height 15
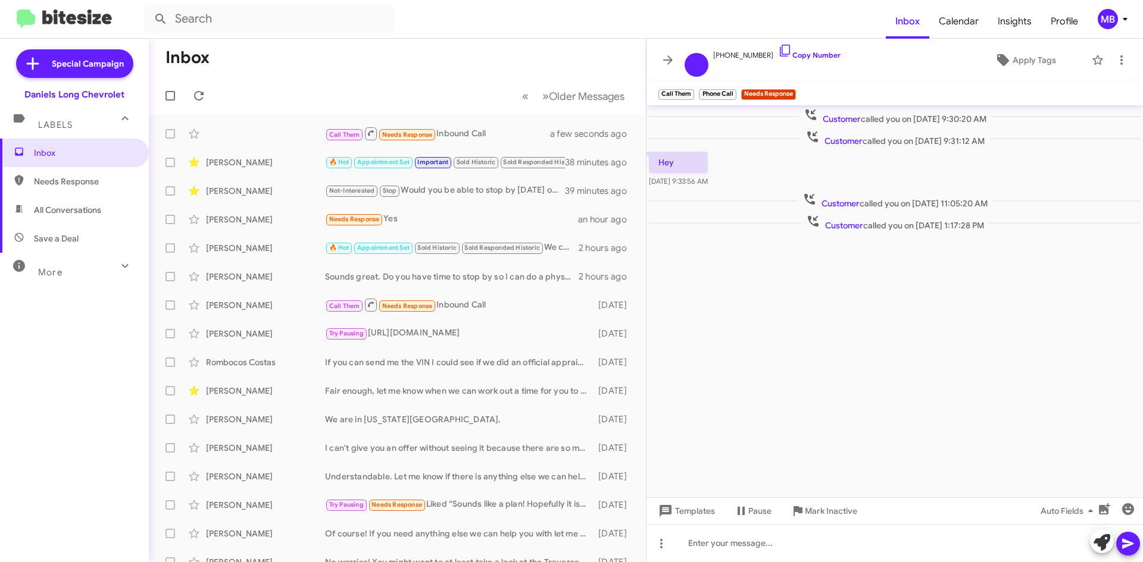
click at [96, 186] on span "Needs Response" at bounding box center [84, 182] width 101 height 12
type input "in:needs-response"
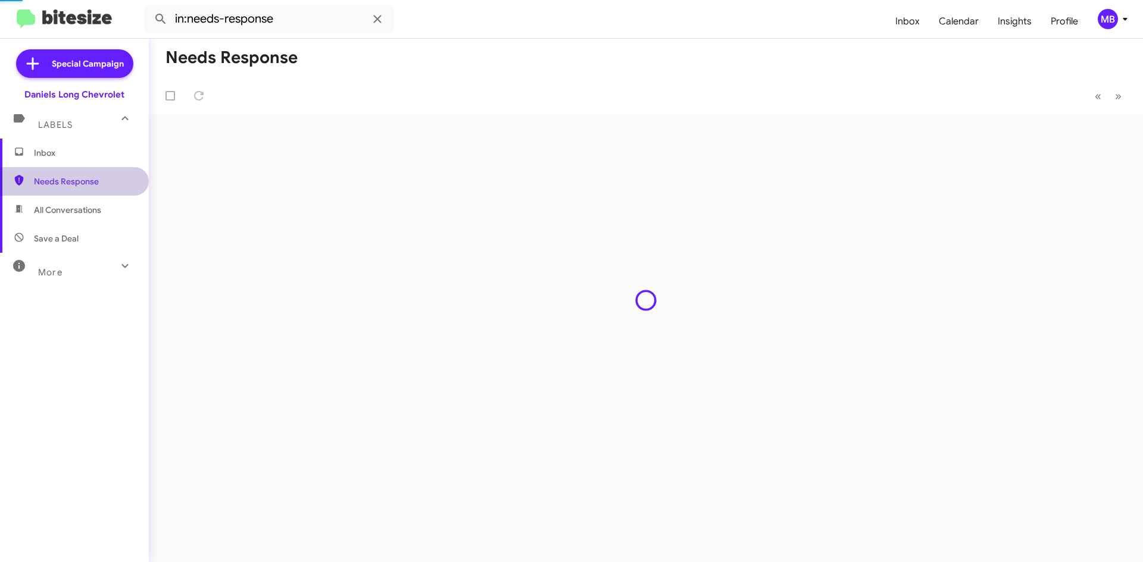
click at [87, 150] on span "Inbox" at bounding box center [84, 153] width 101 height 12
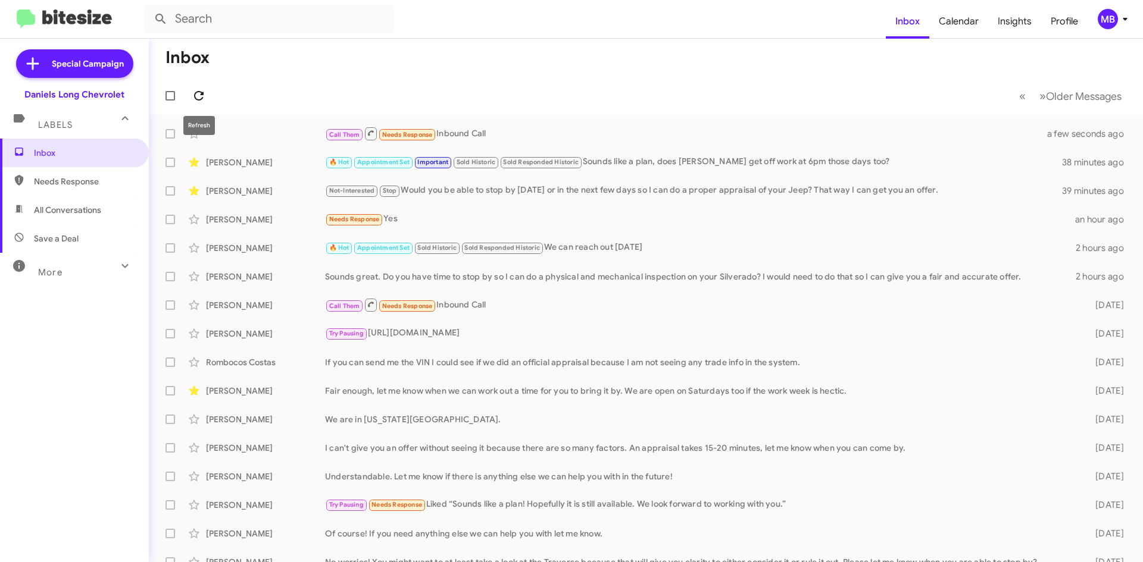
click at [201, 101] on icon at bounding box center [199, 96] width 14 height 14
click at [205, 101] on icon at bounding box center [199, 96] width 14 height 14
